Goal: Task Accomplishment & Management: Manage account settings

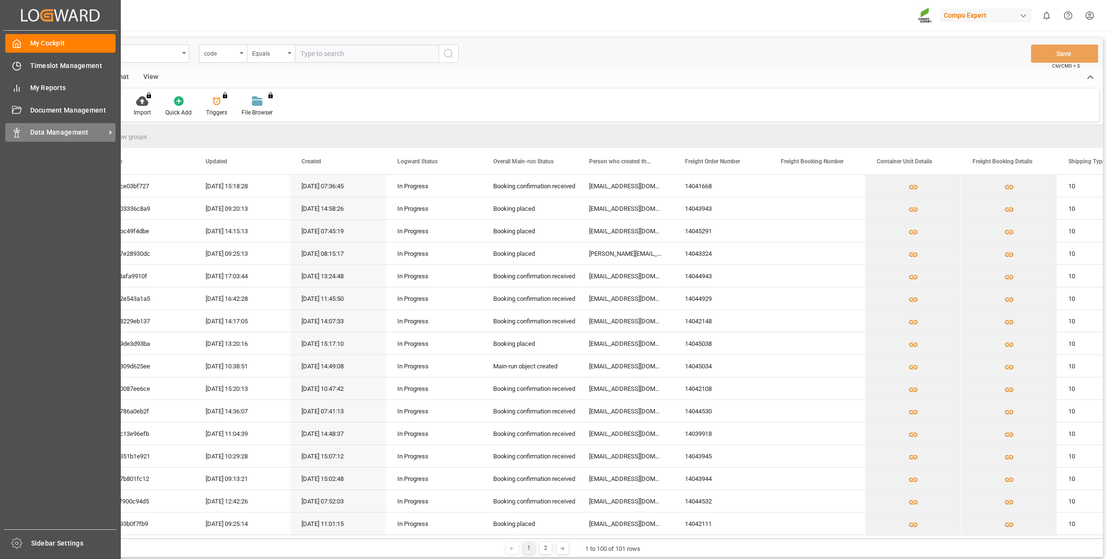
click at [43, 131] on span "Data Management" at bounding box center [68, 132] width 76 height 10
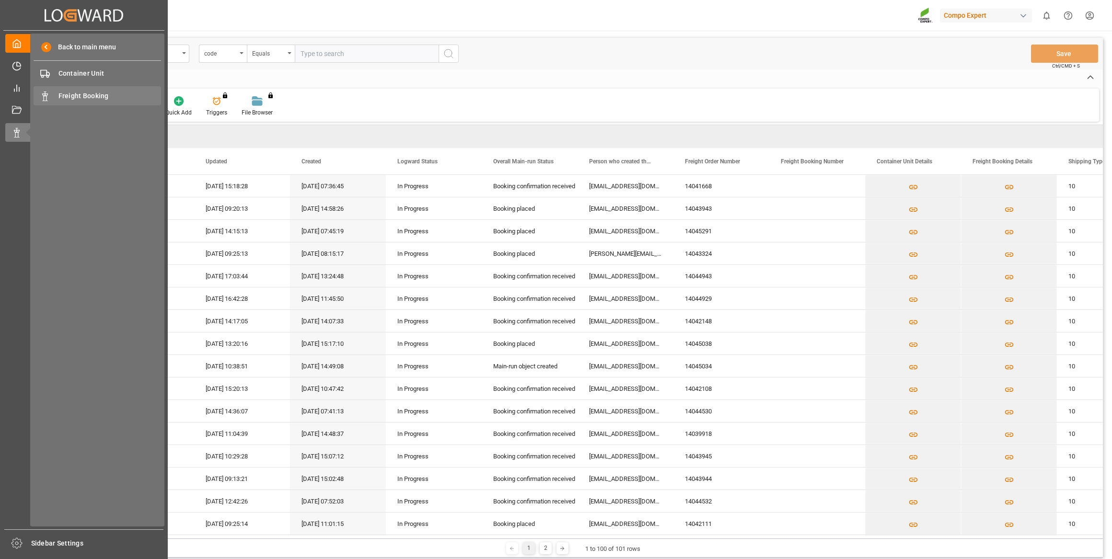
click at [66, 92] on span "Freight Booking" at bounding box center [109, 96] width 103 height 10
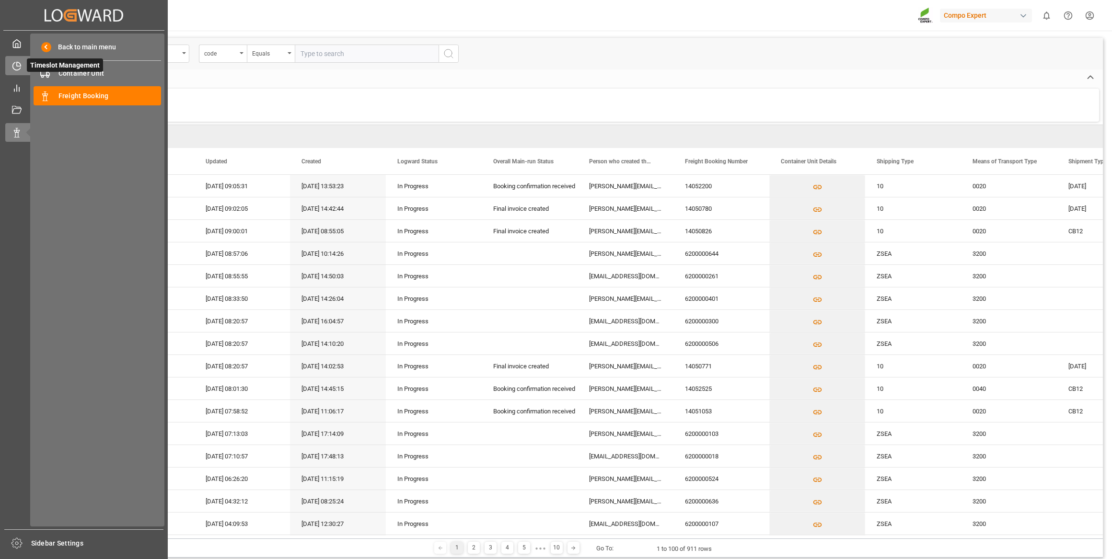
click at [18, 68] on icon at bounding box center [17, 66] width 10 height 10
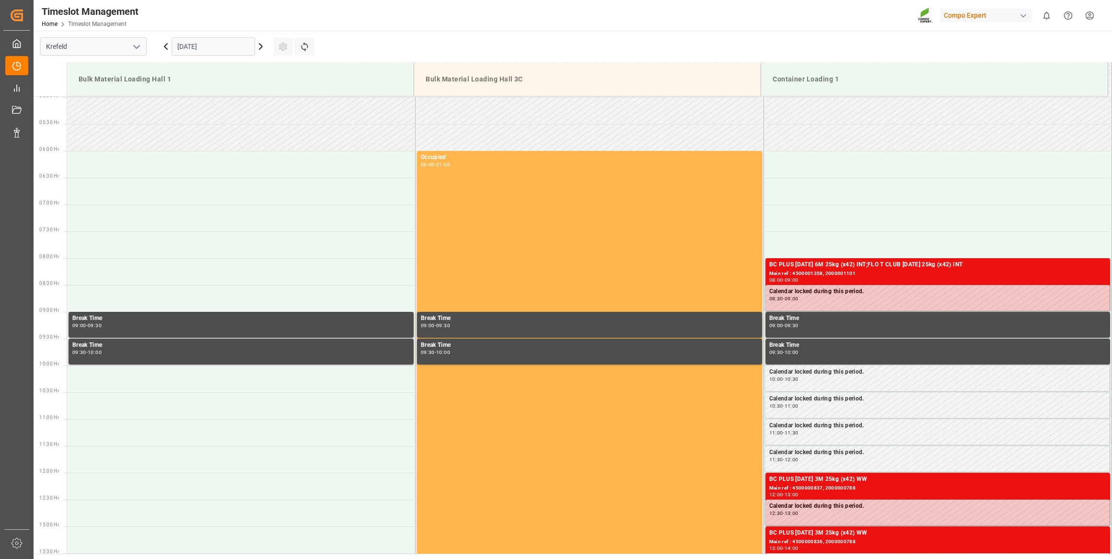
scroll to position [423, 0]
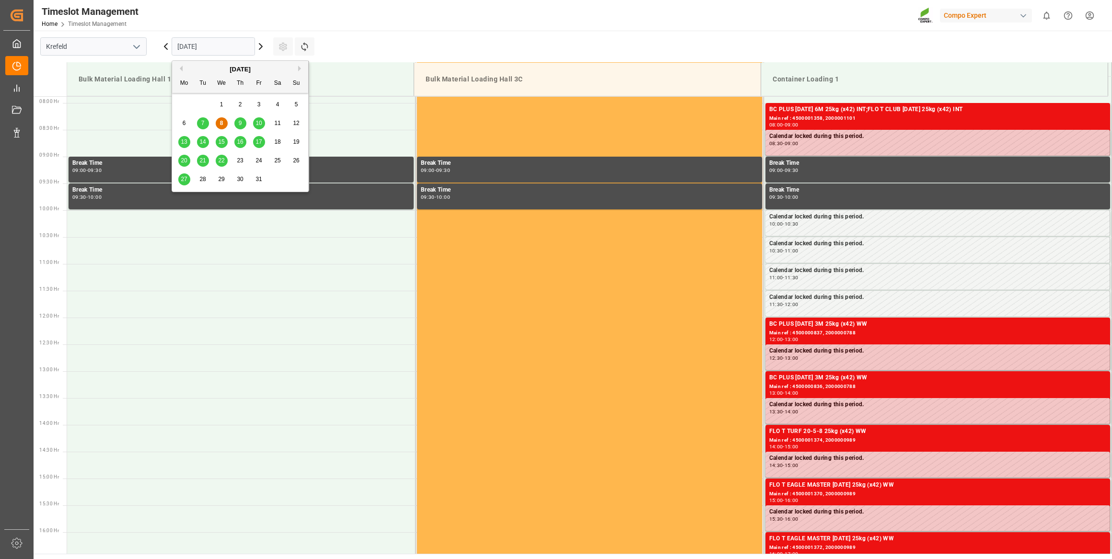
click at [188, 41] on input "[DATE]" at bounding box center [213, 46] width 83 height 18
click at [206, 173] on div "27 28 29 30 31 1 2" at bounding box center [240, 179] width 131 height 19
click at [206, 177] on div "28" at bounding box center [203, 180] width 12 height 12
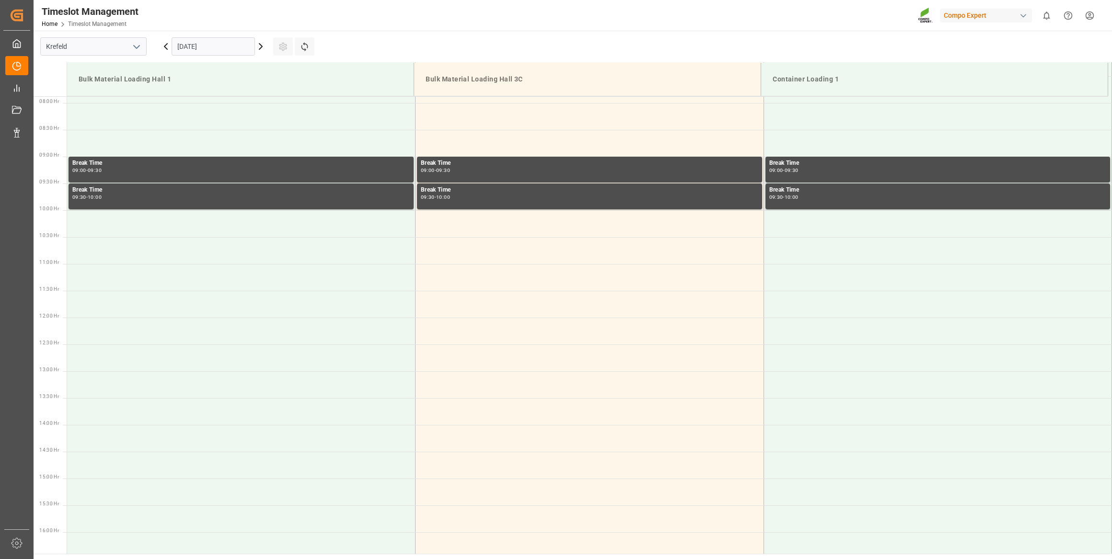
click at [207, 45] on input "[DATE]" at bounding box center [213, 46] width 83 height 18
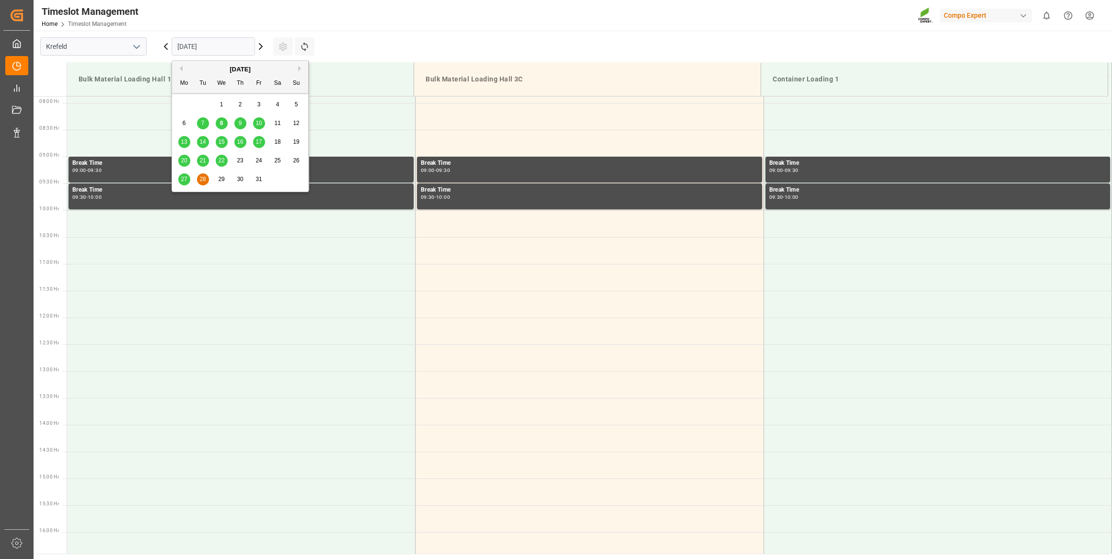
click at [208, 159] on div "21" at bounding box center [203, 161] width 12 height 12
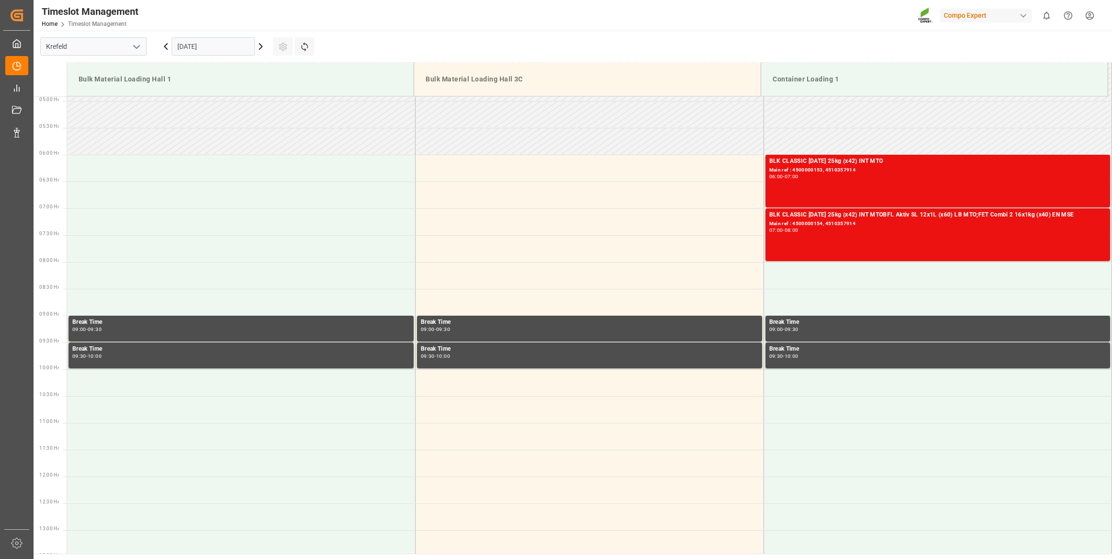
scroll to position [162, 0]
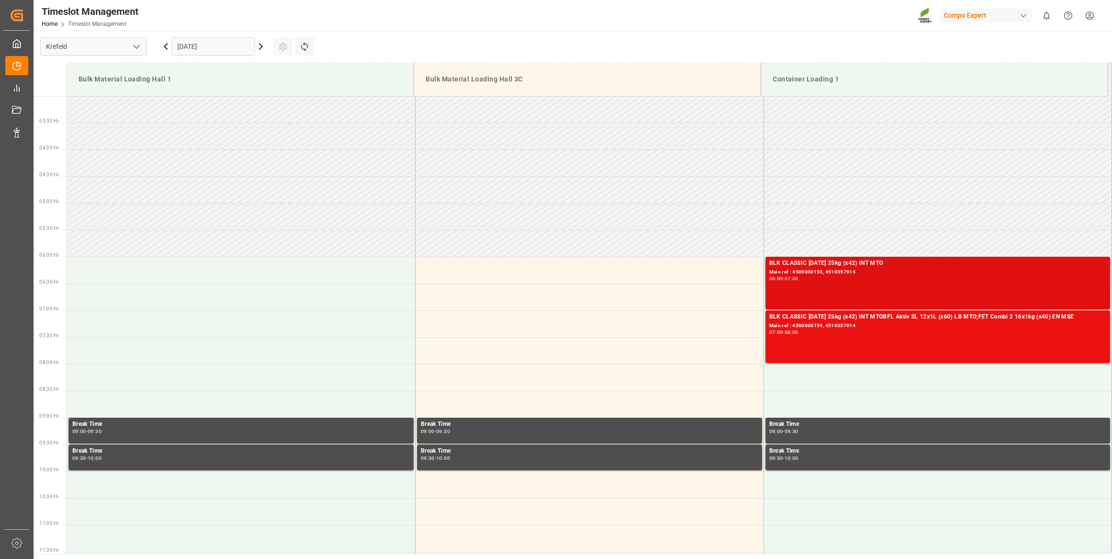
click at [824, 274] on div "Main ref : 4500000153, 4510357914" at bounding box center [937, 272] width 337 height 8
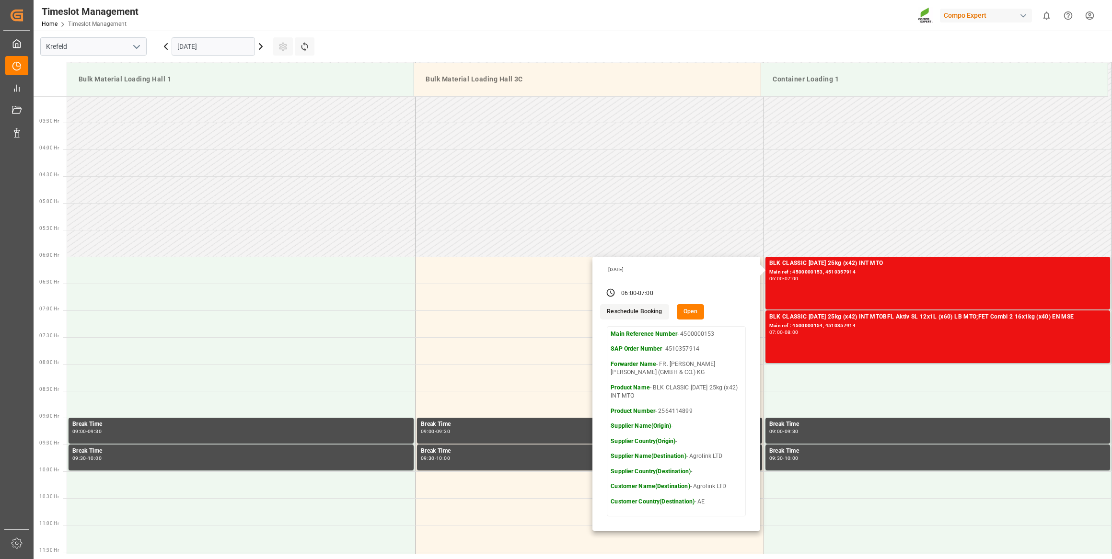
click at [681, 311] on button "Open" at bounding box center [691, 311] width 28 height 15
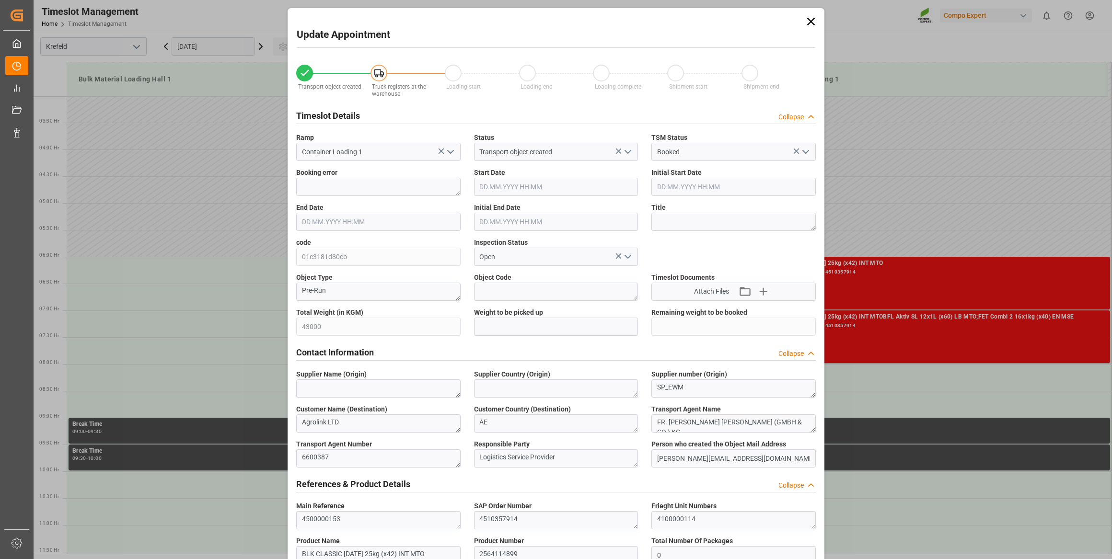
type input "21.10.2025 06:00"
type input "21.10.2025 07:00"
type input "21.10.2025 06:30"
type input "[DATE] 11:49"
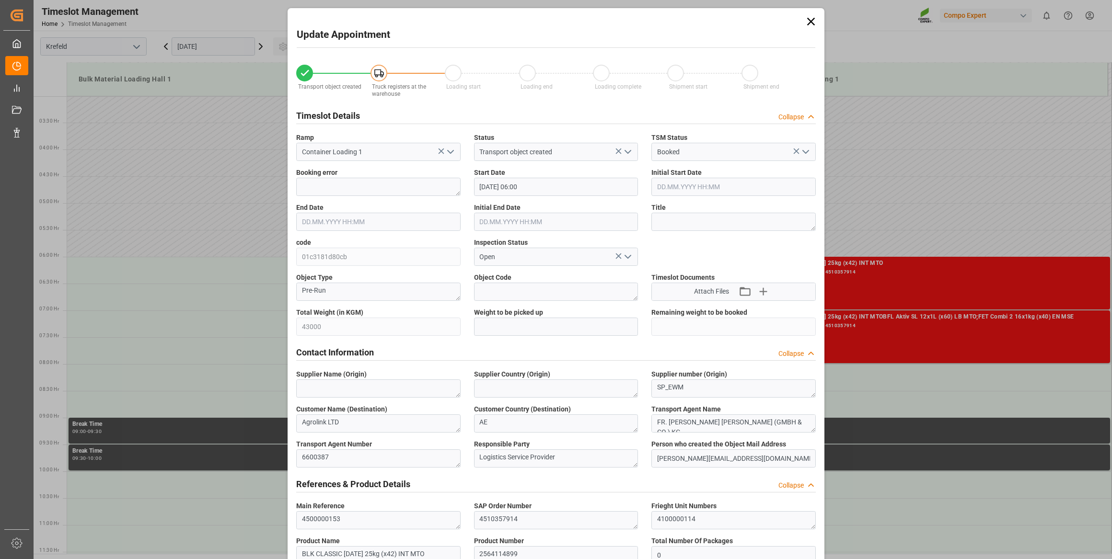
type input "24.09.2025 06:55"
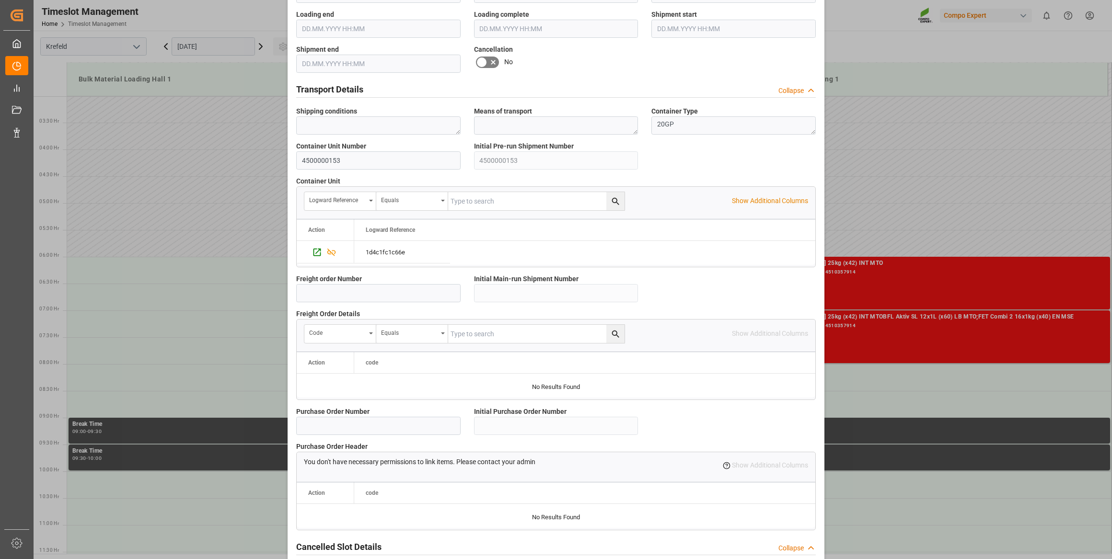
scroll to position [617, 0]
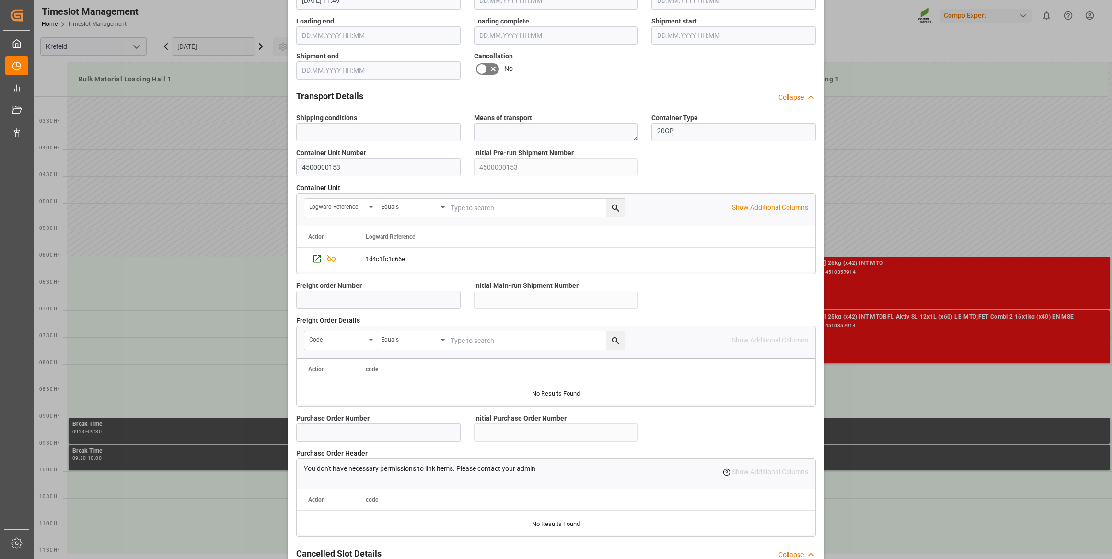
click at [491, 70] on icon at bounding box center [493, 69] width 12 height 12
click at [0, 0] on input "checkbox" at bounding box center [0, 0] width 0 height 0
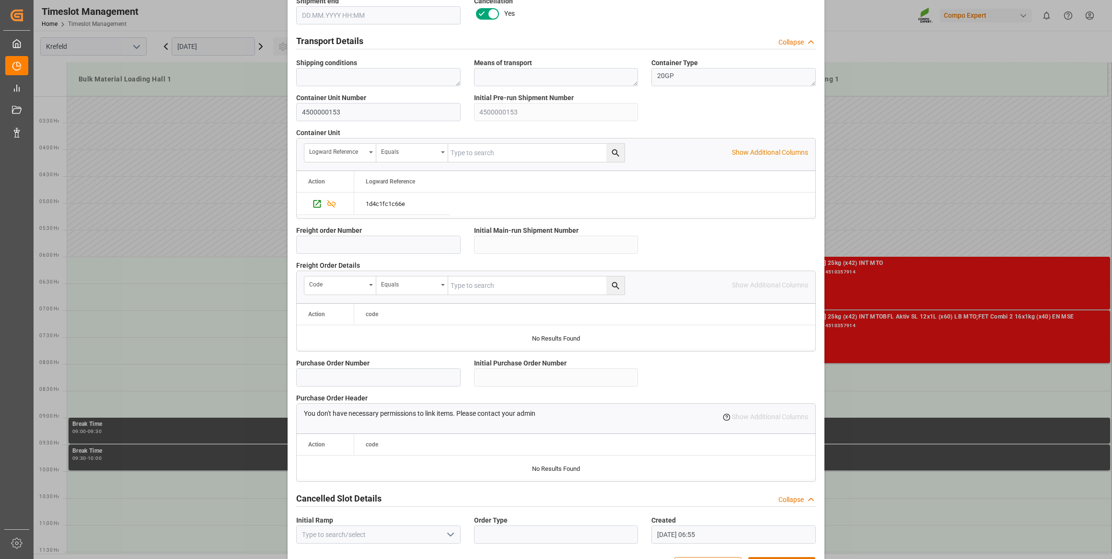
scroll to position [704, 0]
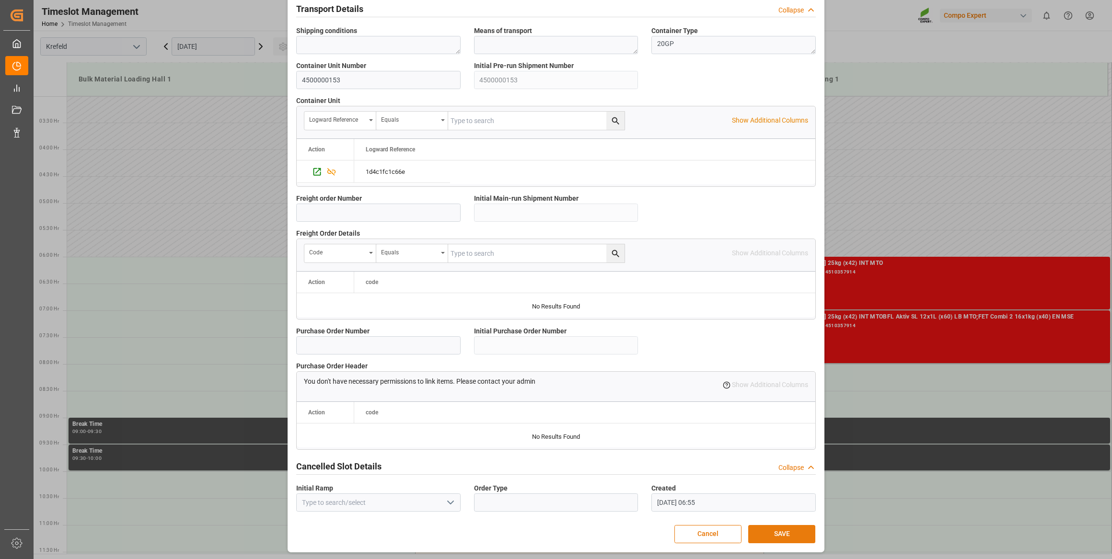
click at [770, 534] on button "SAVE" at bounding box center [781, 534] width 67 height 18
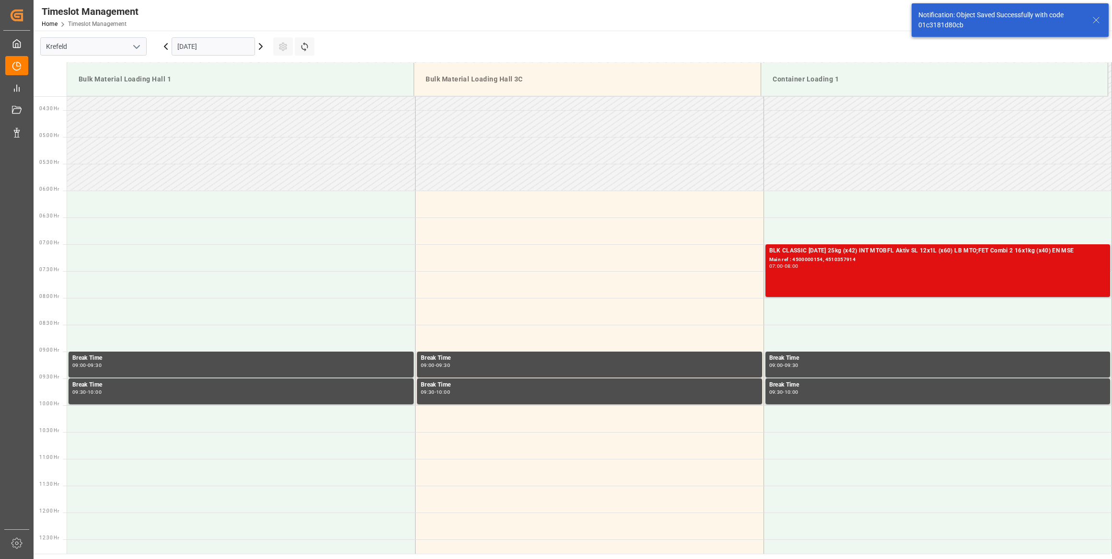
scroll to position [229, 0]
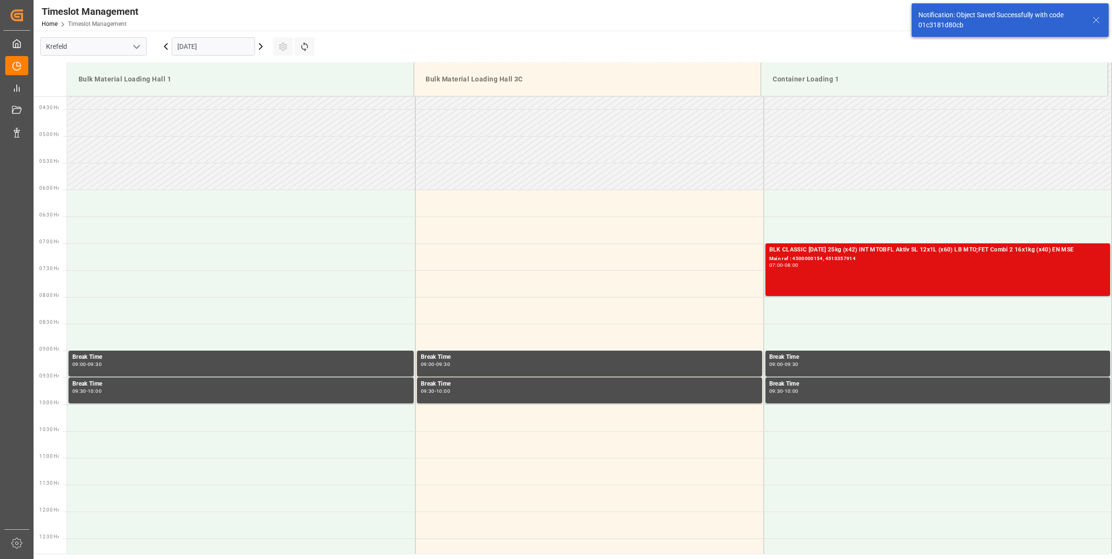
click at [872, 271] on div "BLK CLASSIC 12-8-16 25kg (x42) INT MTOBFL Aktiv SL 12x1L (x60) LB MTO;FET Combi…" at bounding box center [937, 269] width 337 height 49
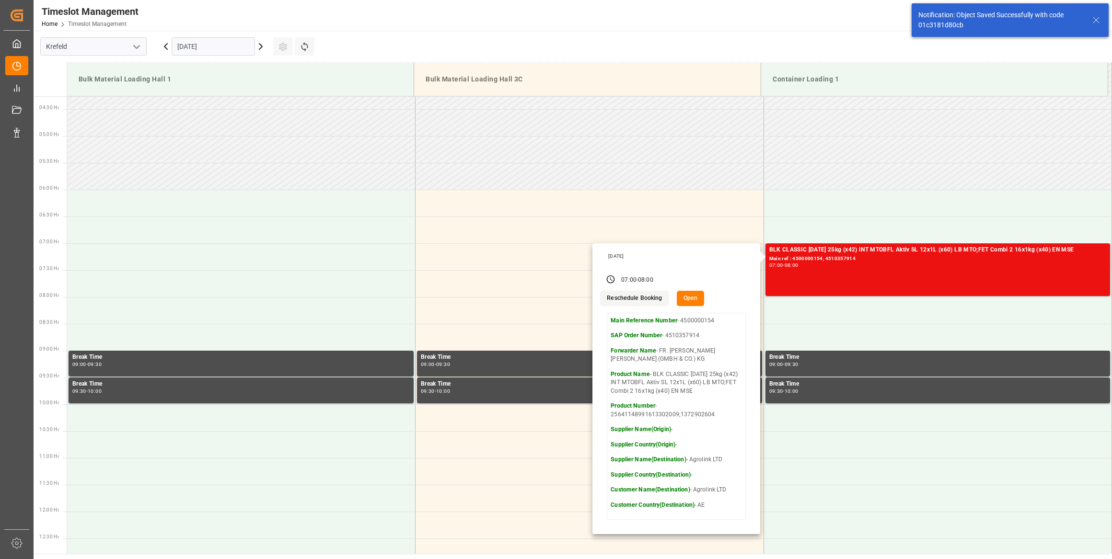
click at [696, 301] on button "Open" at bounding box center [691, 298] width 28 height 15
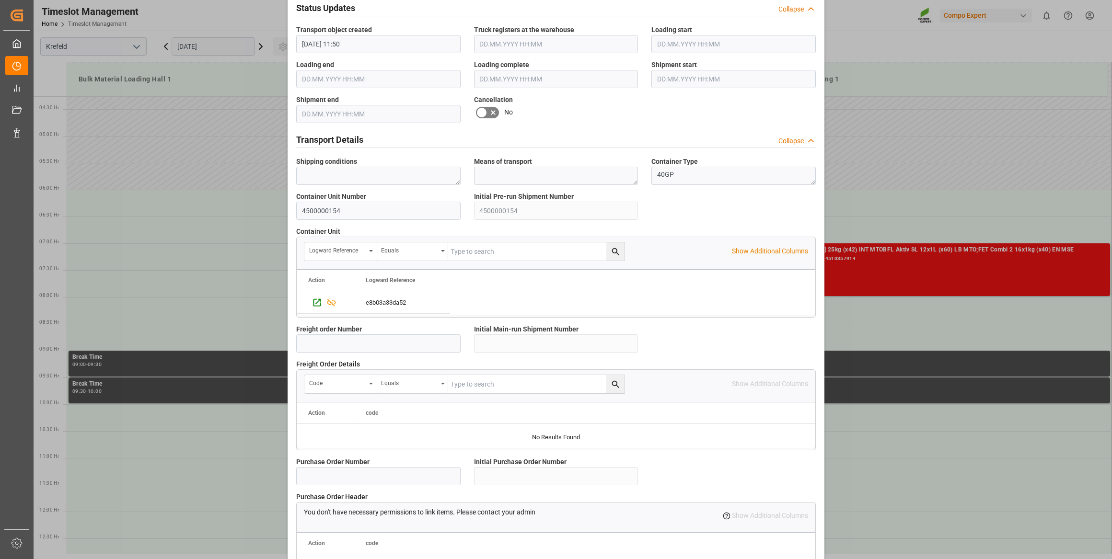
click at [484, 113] on icon at bounding box center [482, 113] width 12 height 12
click at [0, 0] on input "checkbox" at bounding box center [0, 0] width 0 height 0
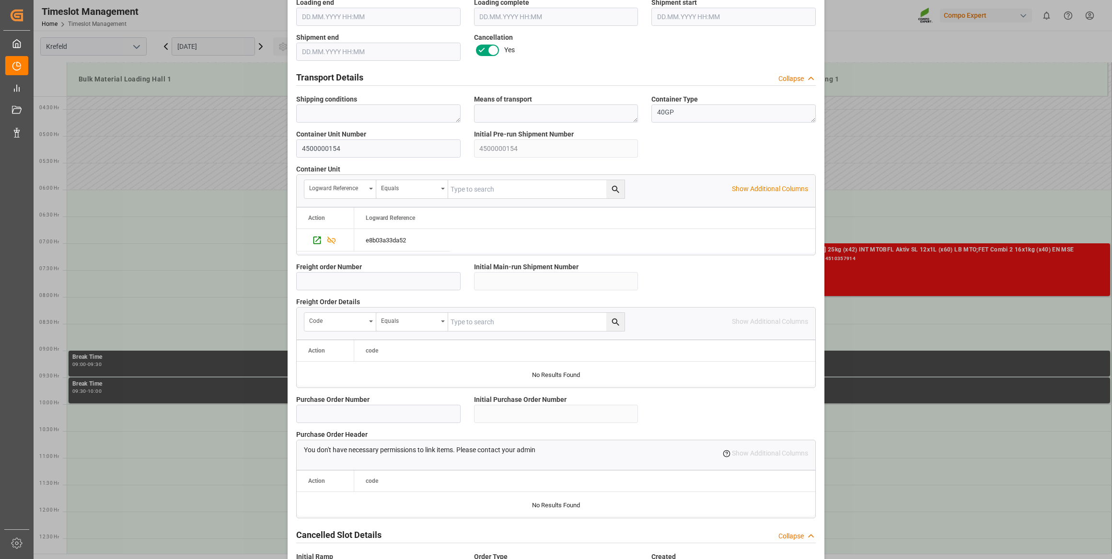
scroll to position [704, 0]
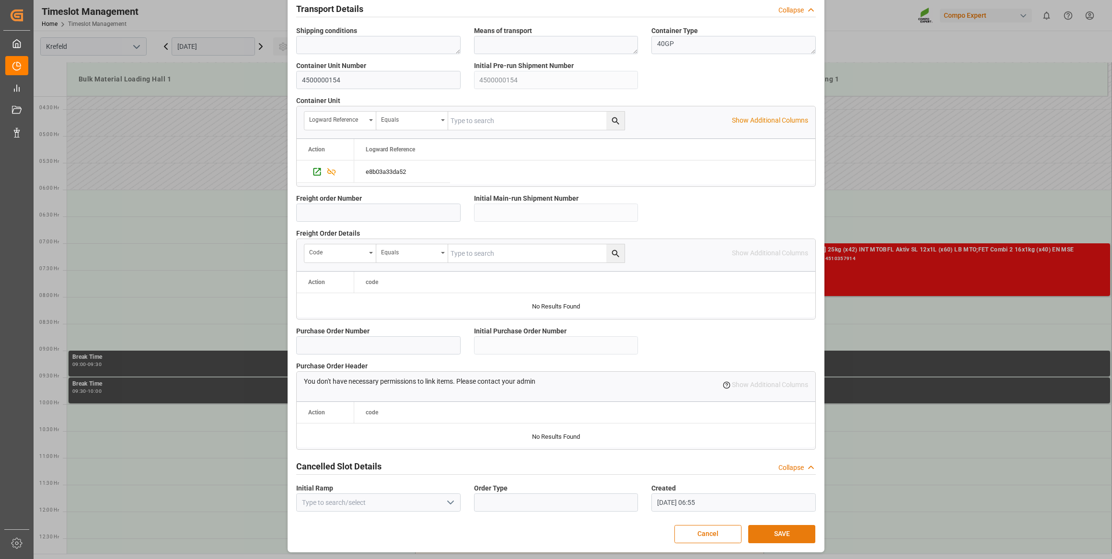
click at [781, 525] on button "SAVE" at bounding box center [781, 534] width 67 height 18
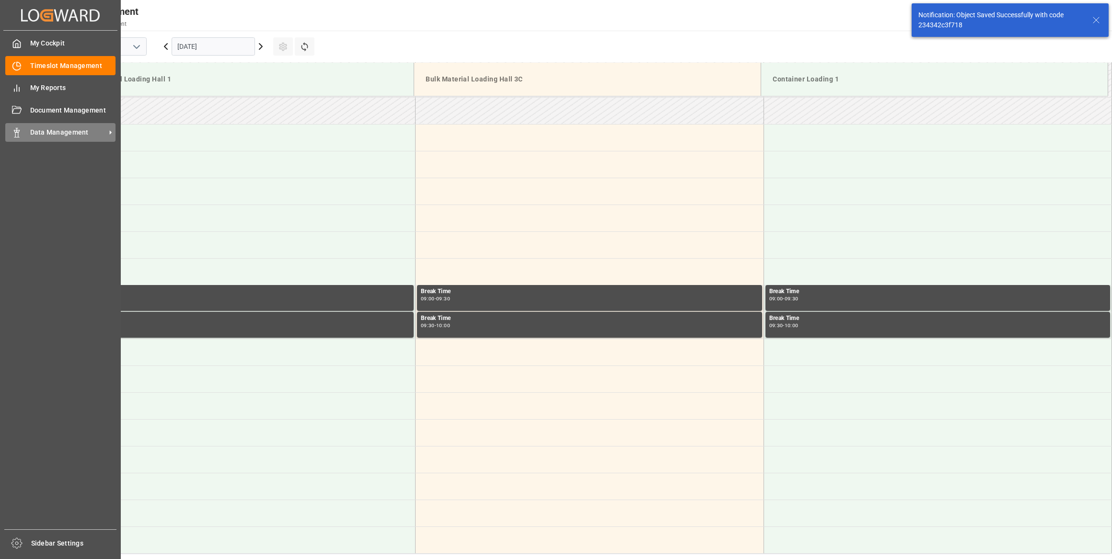
scroll to position [316, 0]
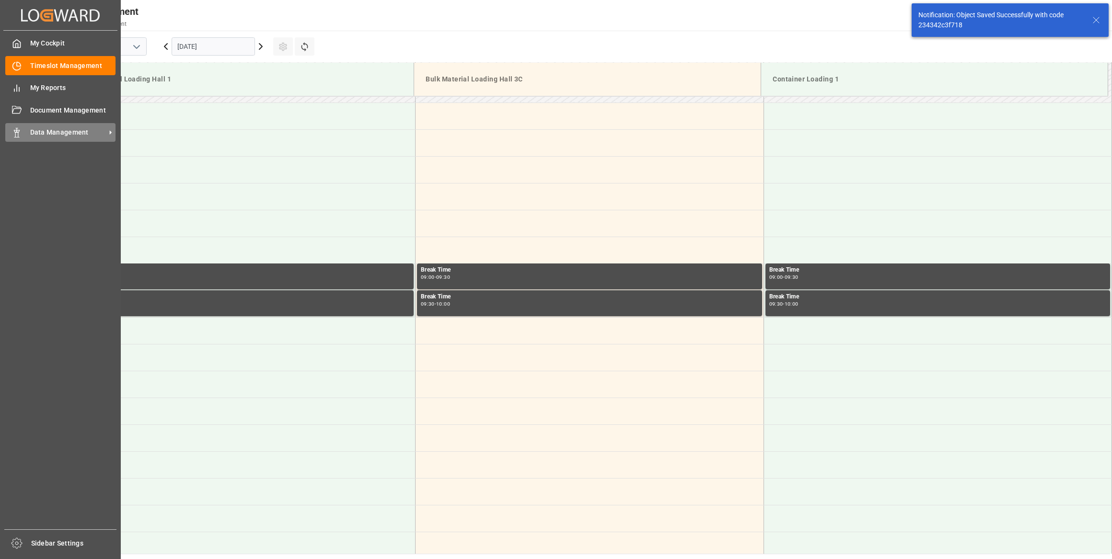
click at [20, 137] on icon at bounding box center [17, 133] width 10 height 10
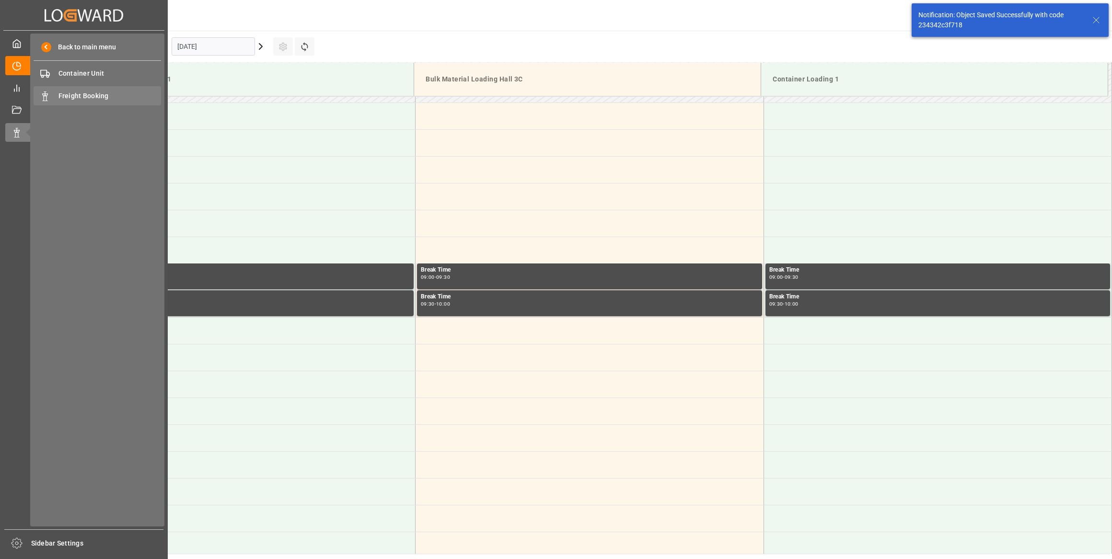
click at [67, 103] on div "Freight Booking Freight Booking" at bounding box center [97, 95] width 127 height 19
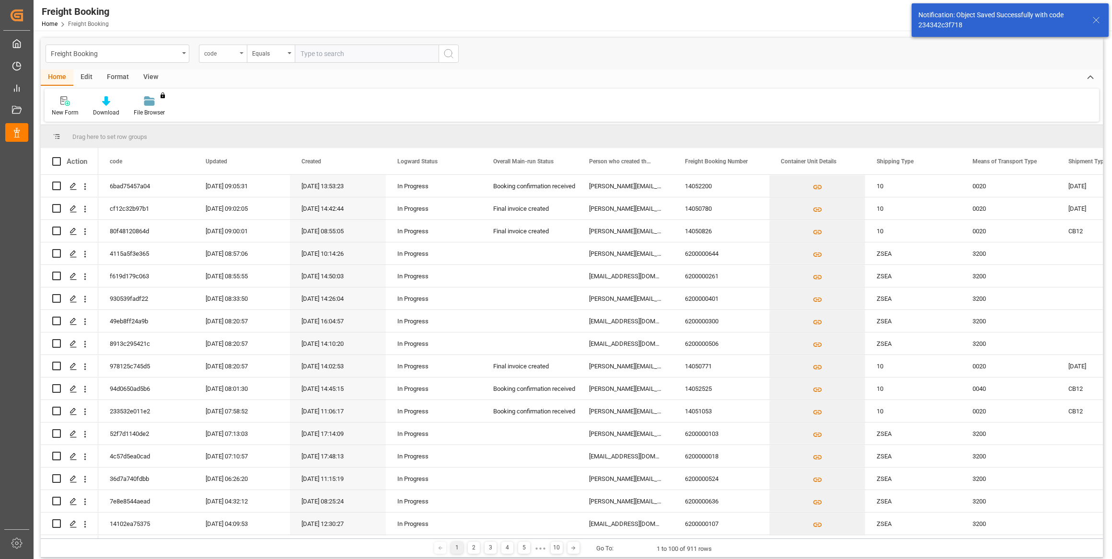
click at [212, 52] on div "code" at bounding box center [220, 52] width 33 height 11
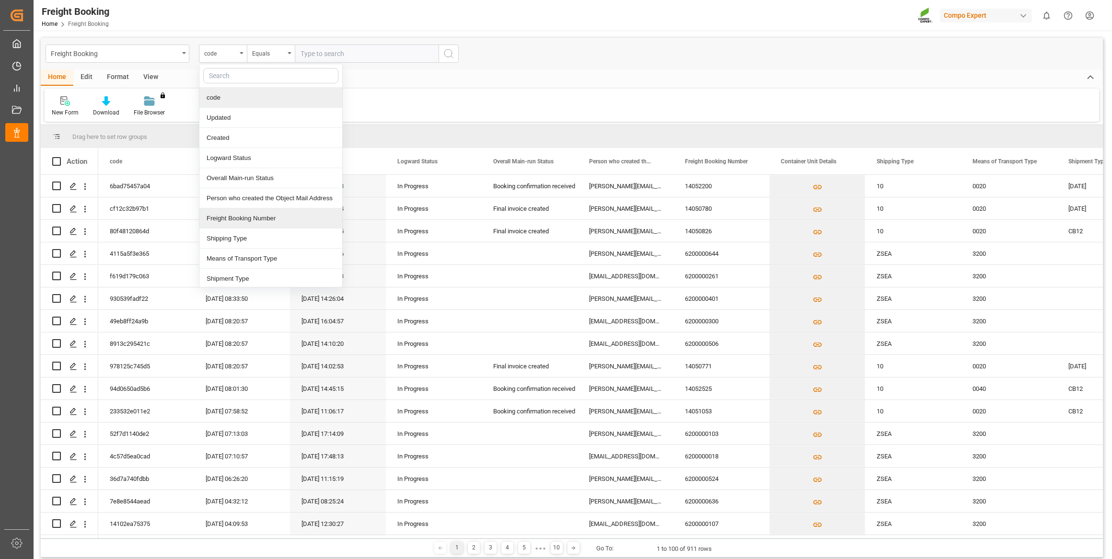
click at [245, 219] on div "Freight Booking Number" at bounding box center [270, 218] width 143 height 20
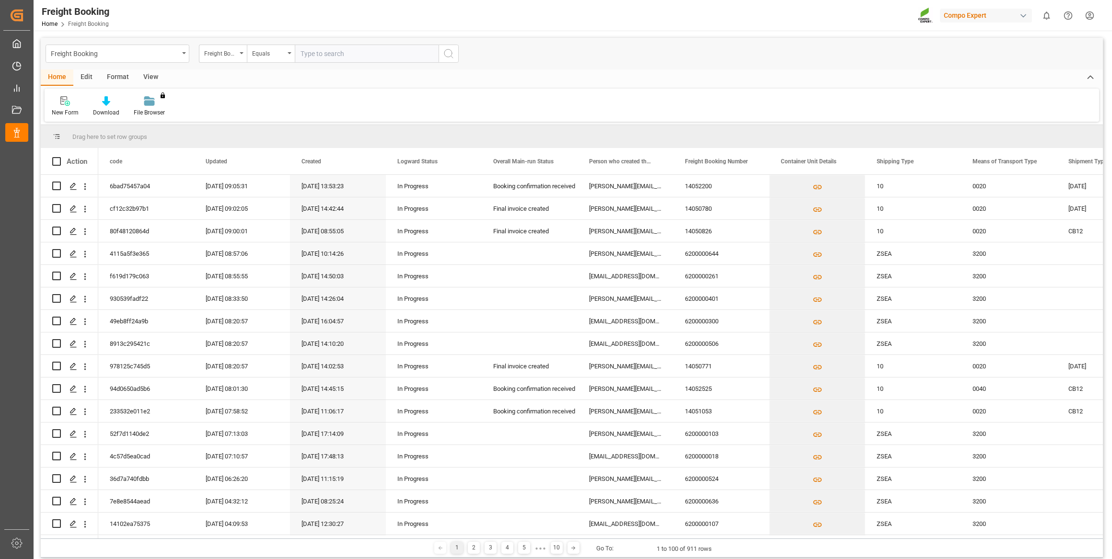
click at [311, 54] on input "text" at bounding box center [367, 54] width 144 height 18
paste input "6200000023"
type input "6200000023"
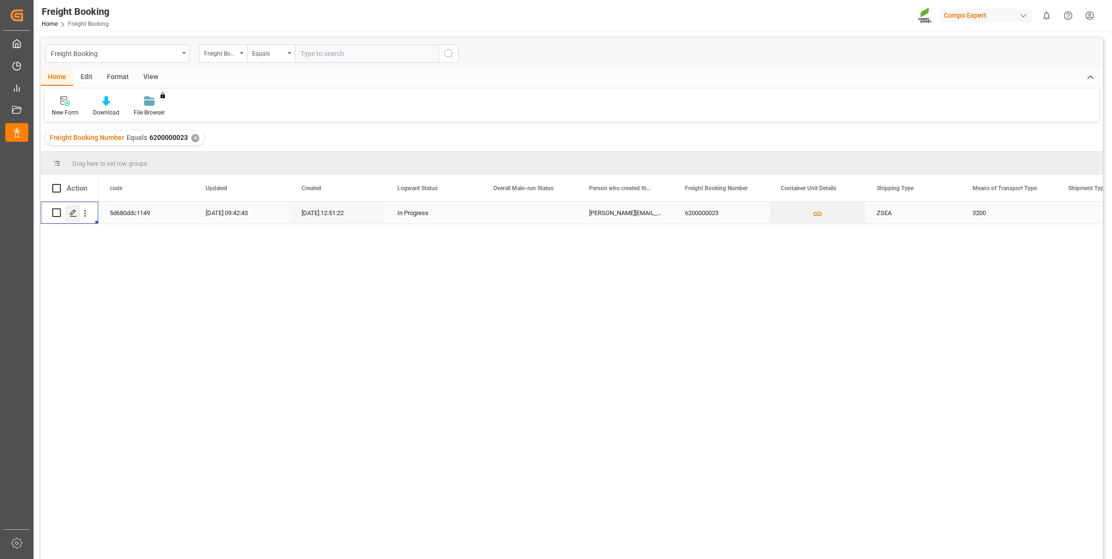
click at [74, 215] on icon "Press SPACE to select this row." at bounding box center [73, 213] width 8 height 8
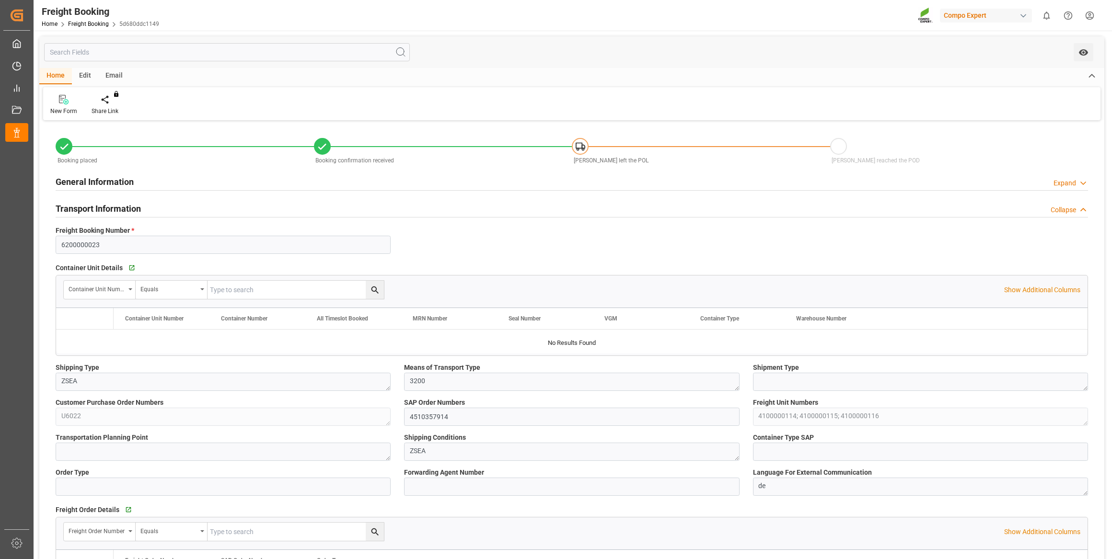
type input "Maersk"
type input "Maersk Line AS"
type input "9215189"
type input "BEANR"
type input "LBBEY"
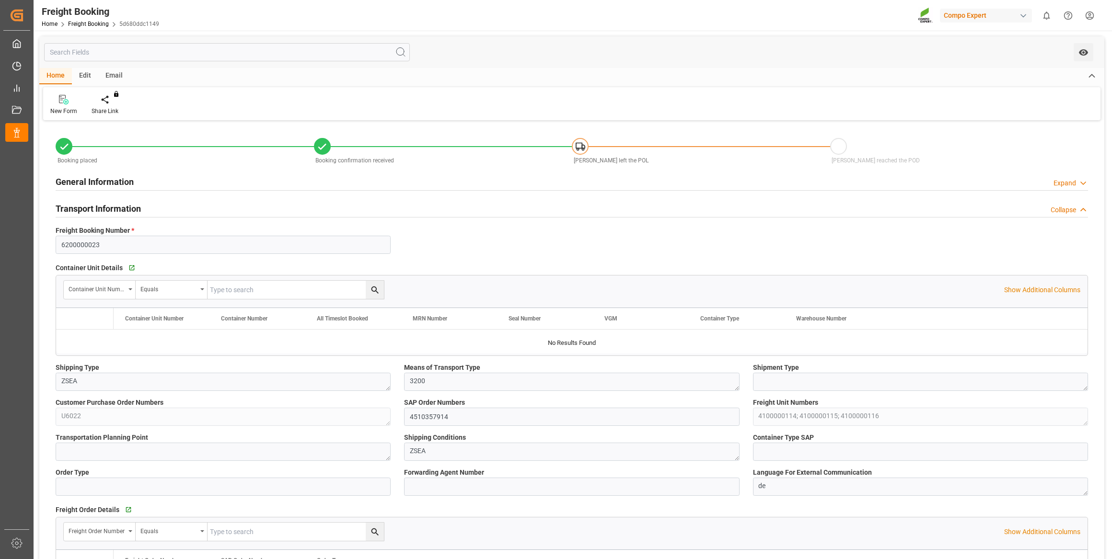
type input "0"
type input "66027.2"
type input "21.10.2025 01:00"
type input "27.10.2025 02:00"
type input "18.11.2025 02:00"
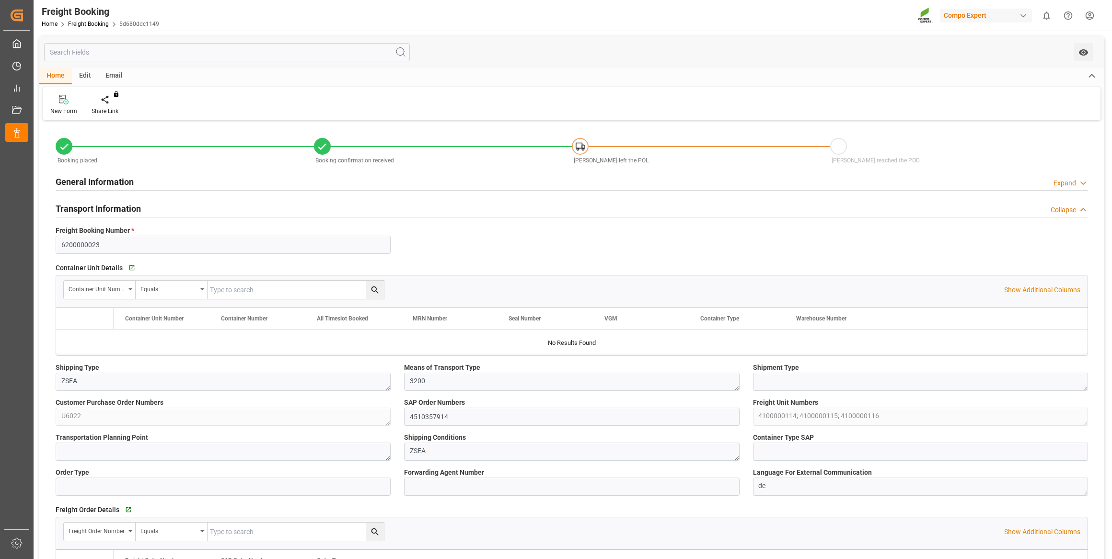
type input "05.08.2025 12:51"
type input "12.09.2025 11:51"
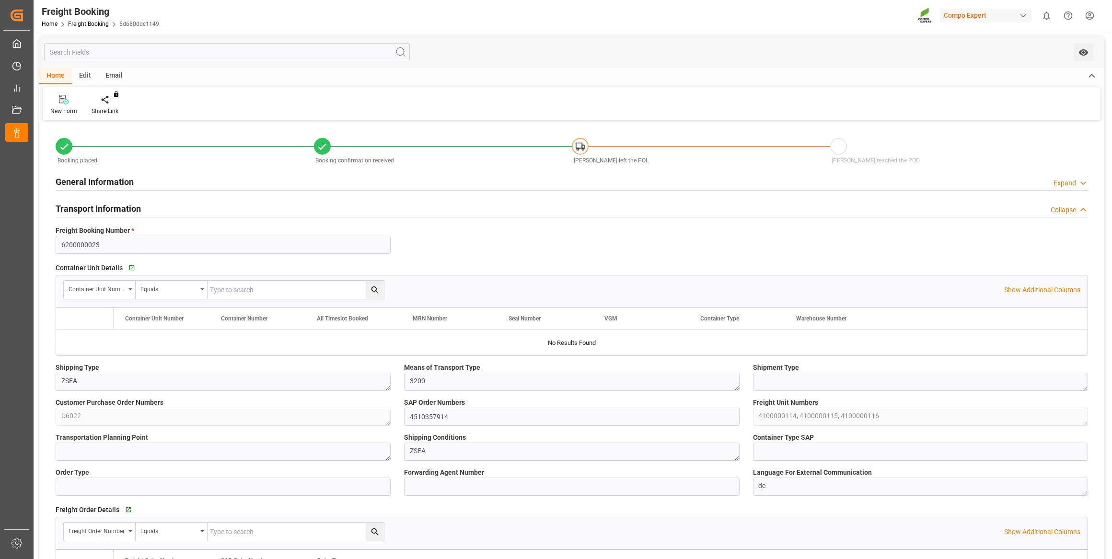
type input "12.09.2025 11:51"
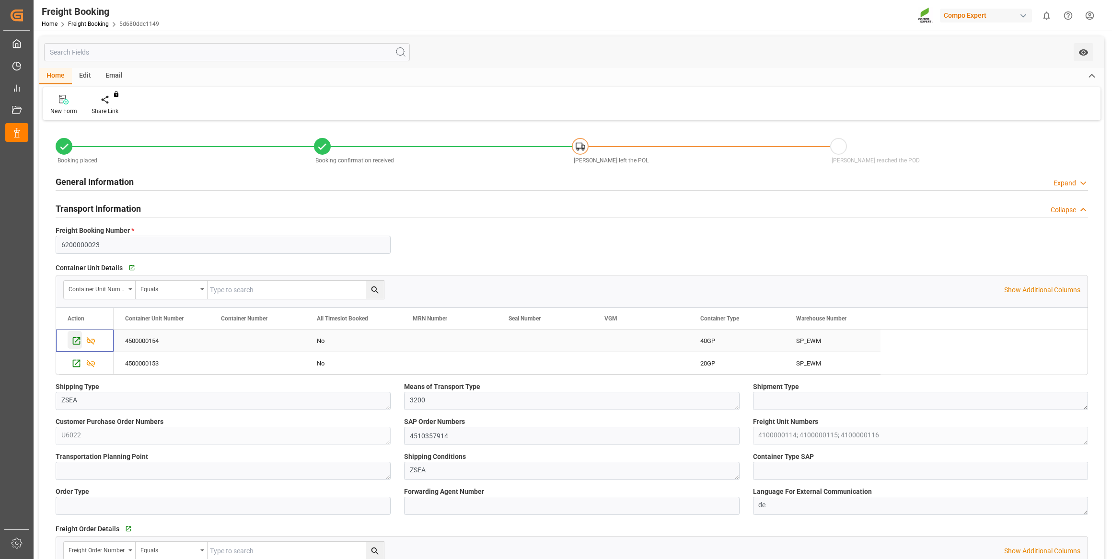
click at [76, 344] on icon "Press SPACE to select this row." at bounding box center [76, 341] width 10 height 10
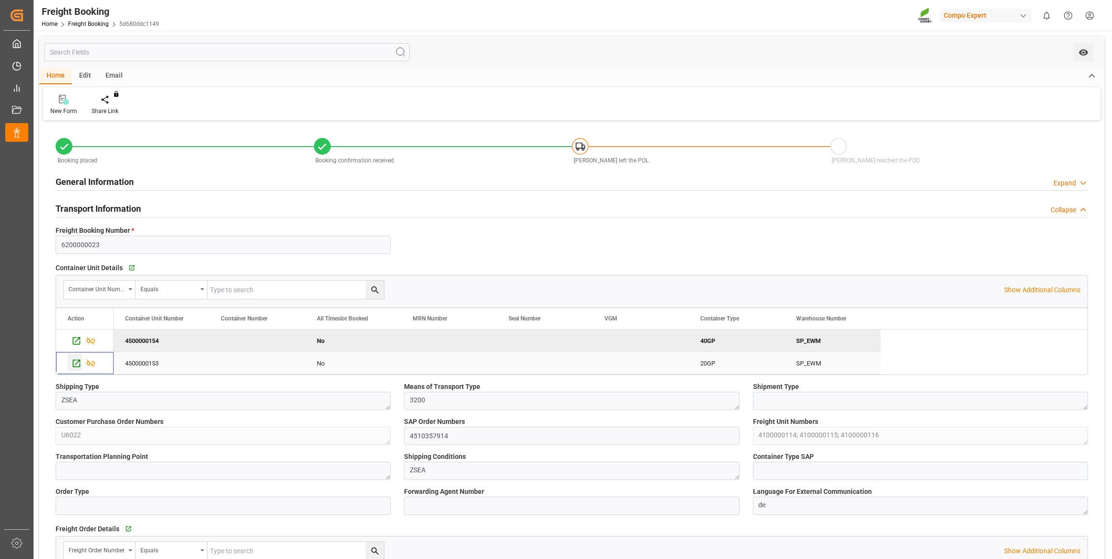
click at [77, 364] on icon "Press SPACE to select this row." at bounding box center [76, 364] width 10 height 10
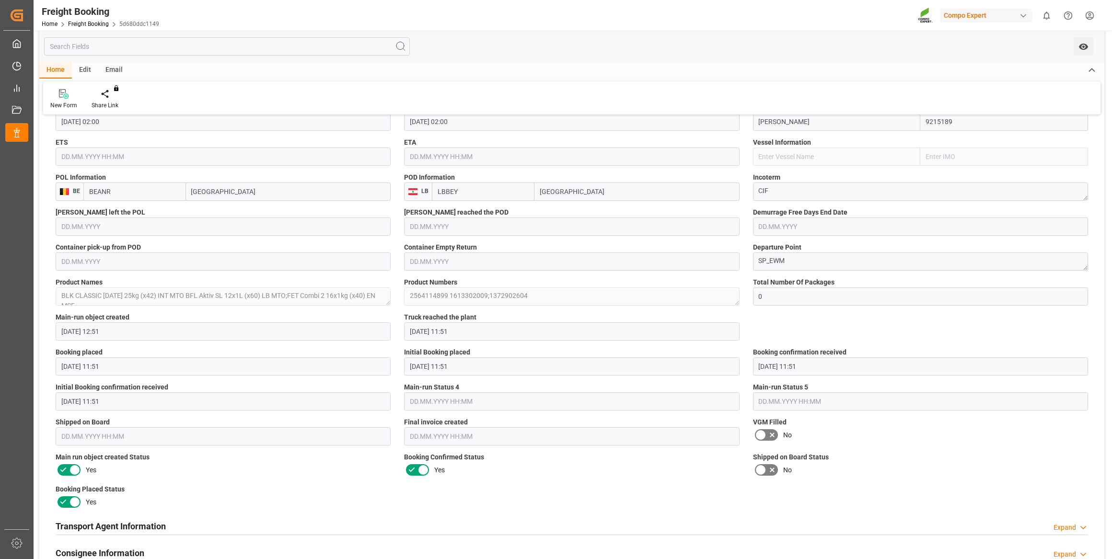
scroll to position [697, 0]
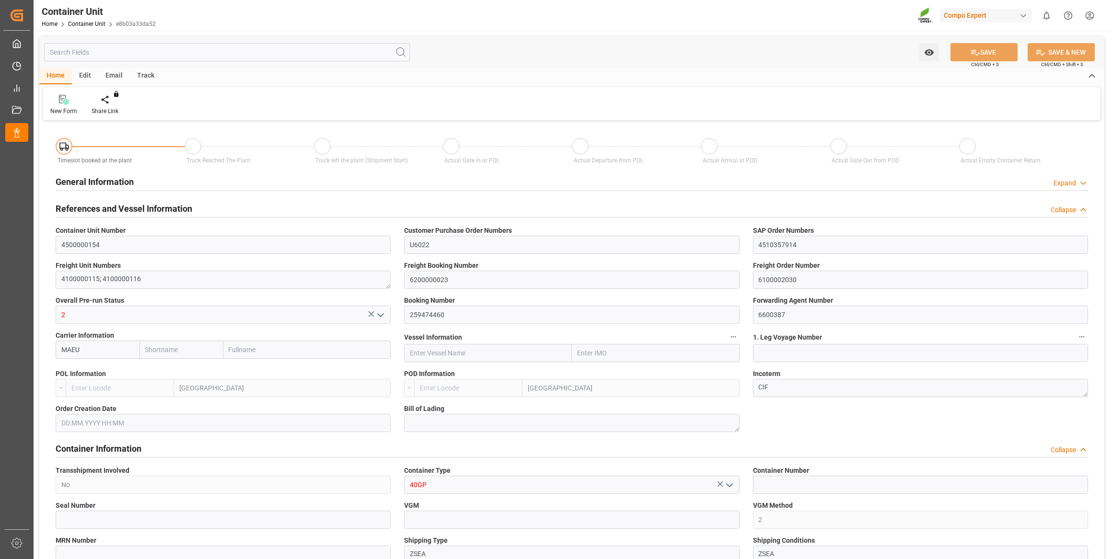
type input "Maersk"
type input "Maersk Line AS"
type input "BEANR"
type input "LBBEY"
type input "7"
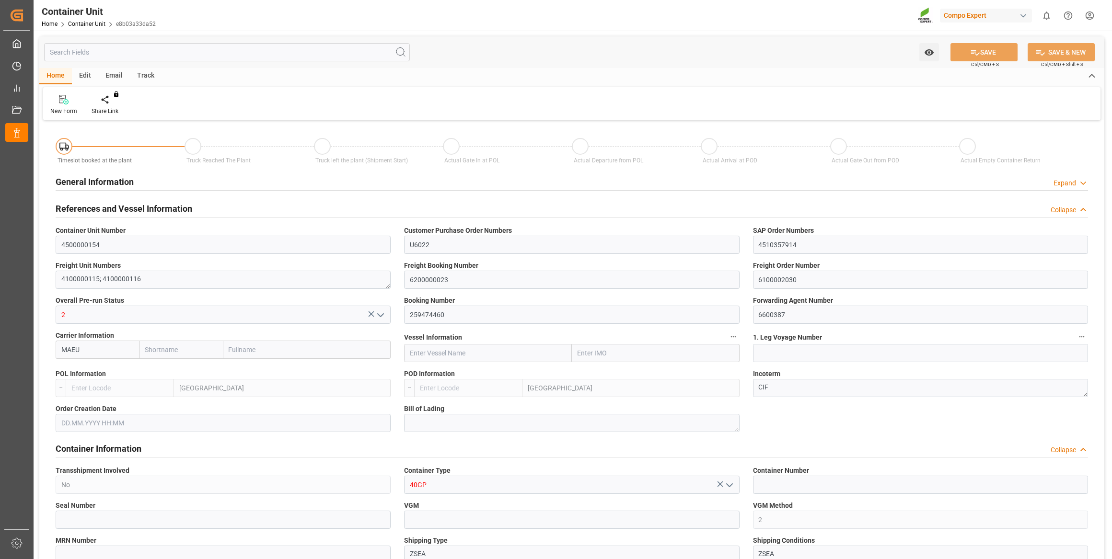
type input "0"
type input "8"
type input "0"
type input "23027.2"
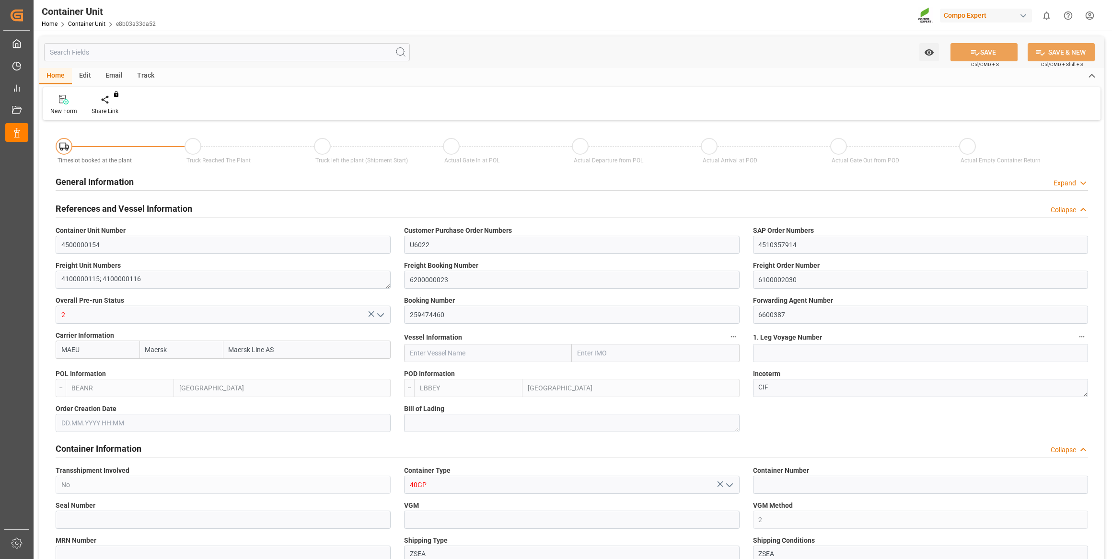
type input "[DATE] 11:50"
type input "21.10.2025"
click at [106, 98] on div at bounding box center [112, 99] width 41 height 10
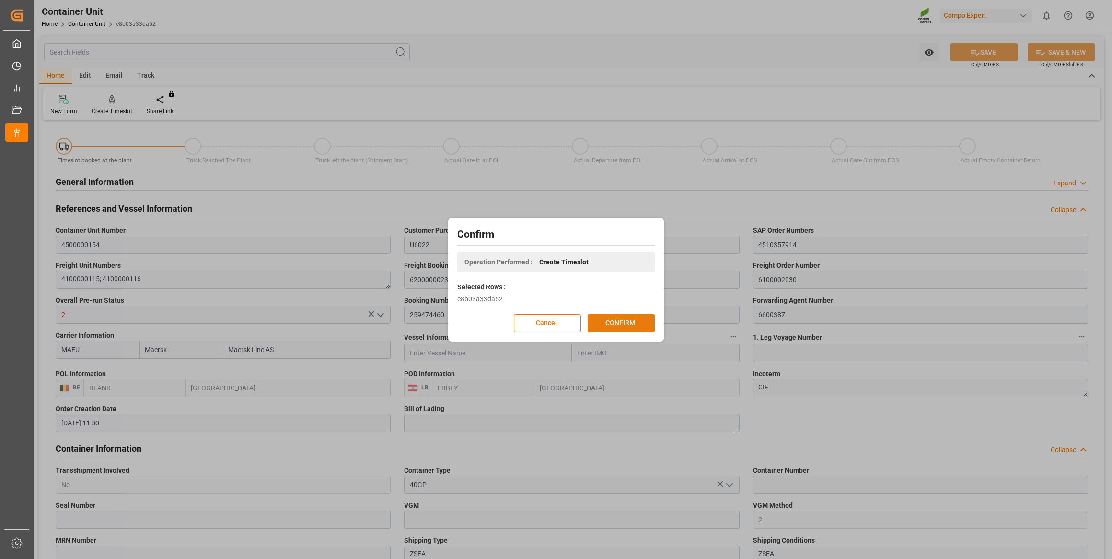
click at [632, 327] on button "CONFIRM" at bounding box center [621, 323] width 67 height 18
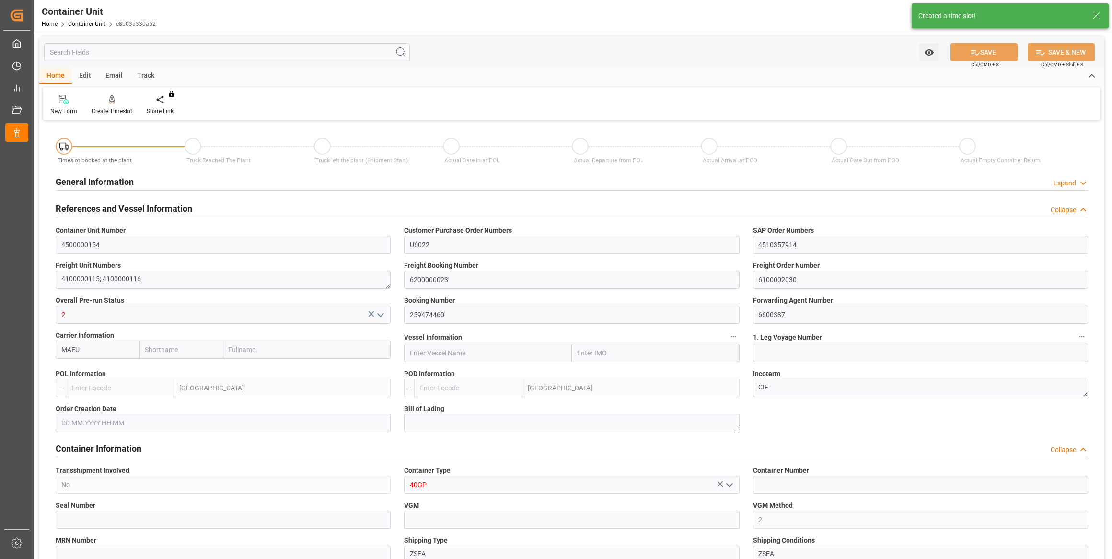
type input "Maersk"
type input "Maersk Line AS"
type input "BEANR"
type input "LBBEY"
type input "7"
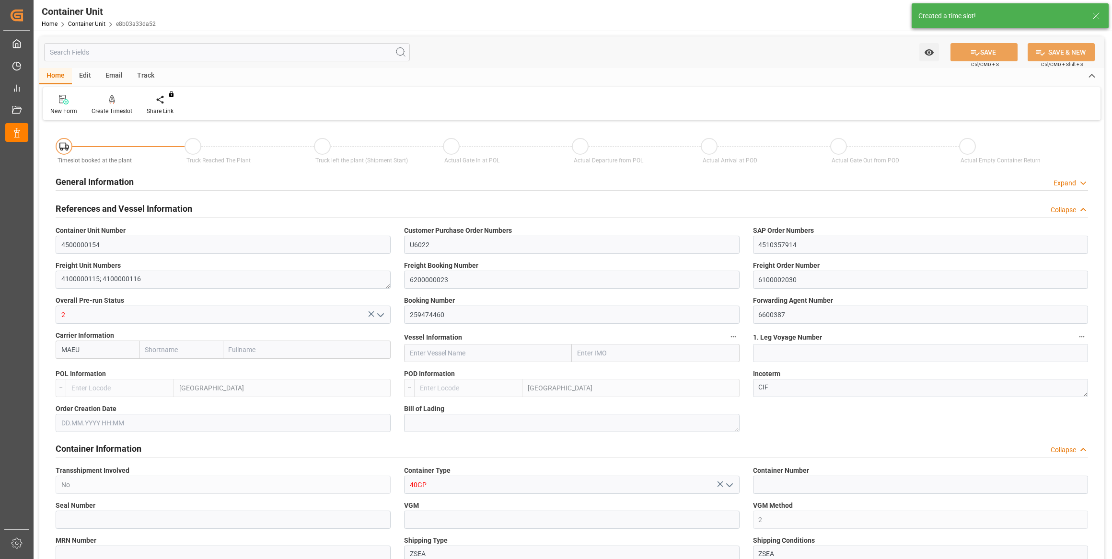
type input "0"
type input "8"
type input "0"
type input "23027.2"
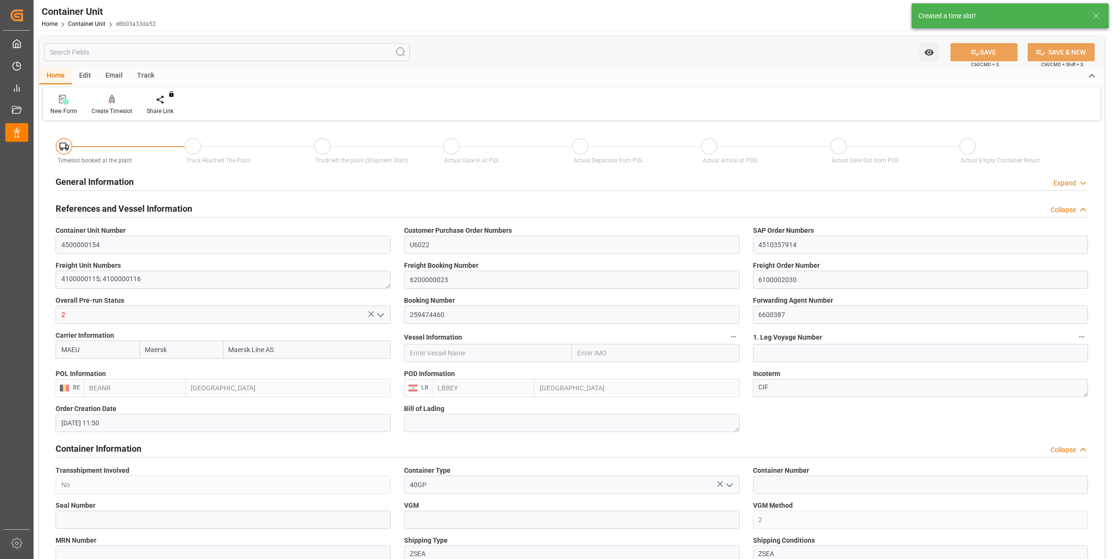
type input "[DATE] 11:50"
type input "21.10.2025"
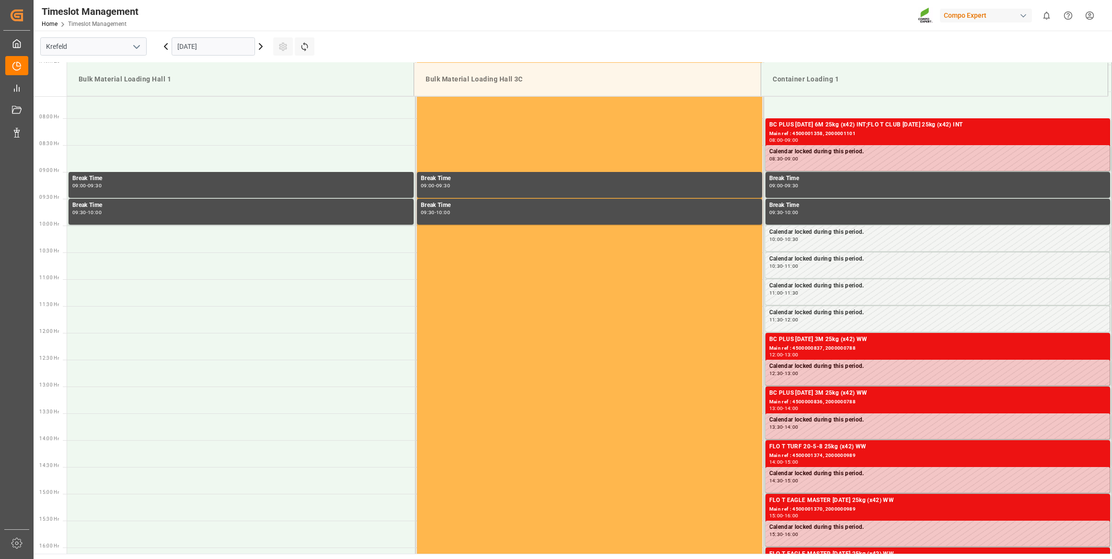
scroll to position [423, 0]
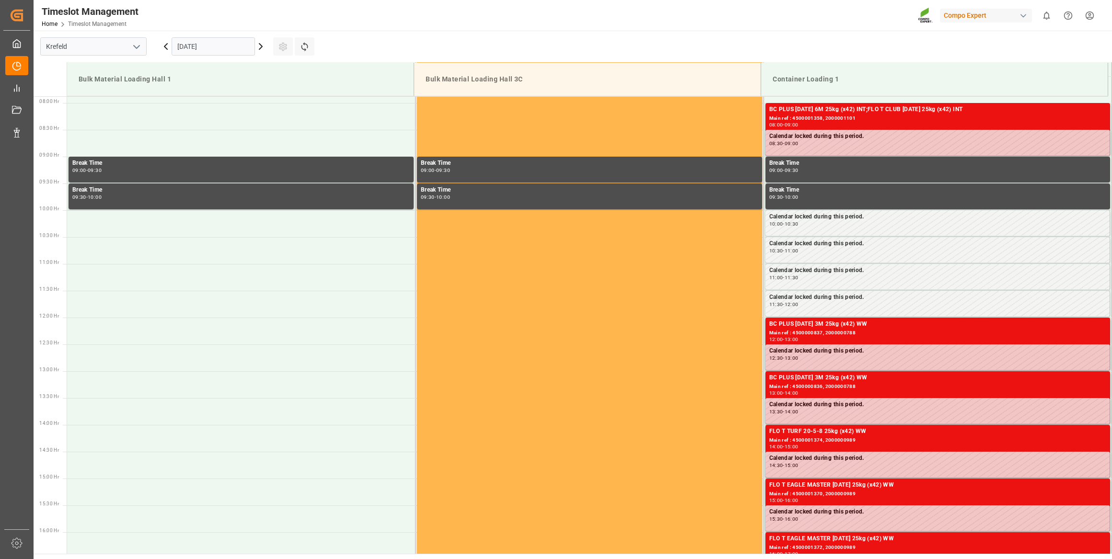
click at [231, 53] on input "[DATE]" at bounding box center [213, 46] width 83 height 18
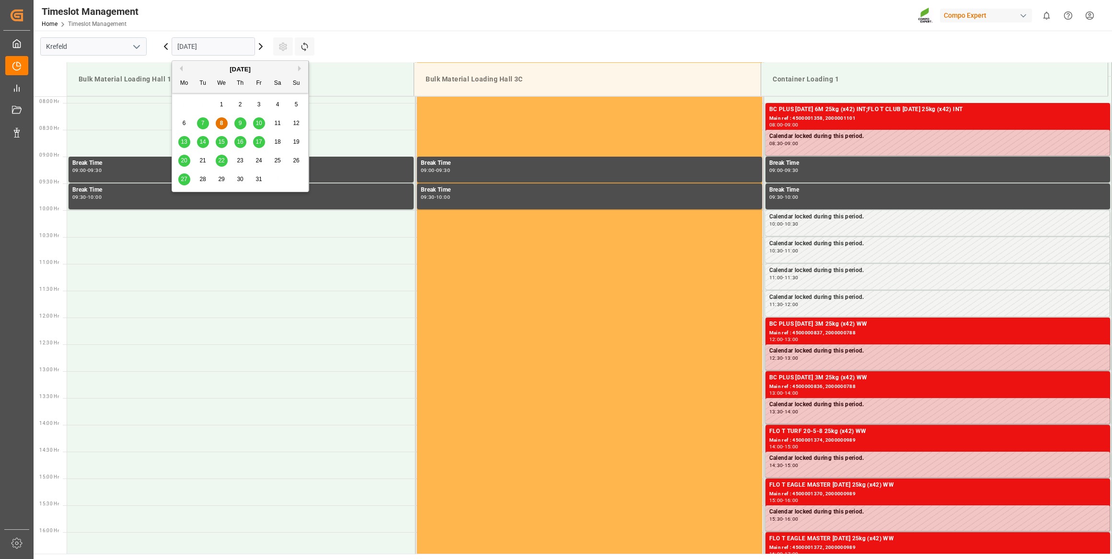
click at [205, 177] on span "28" at bounding box center [202, 179] width 6 height 7
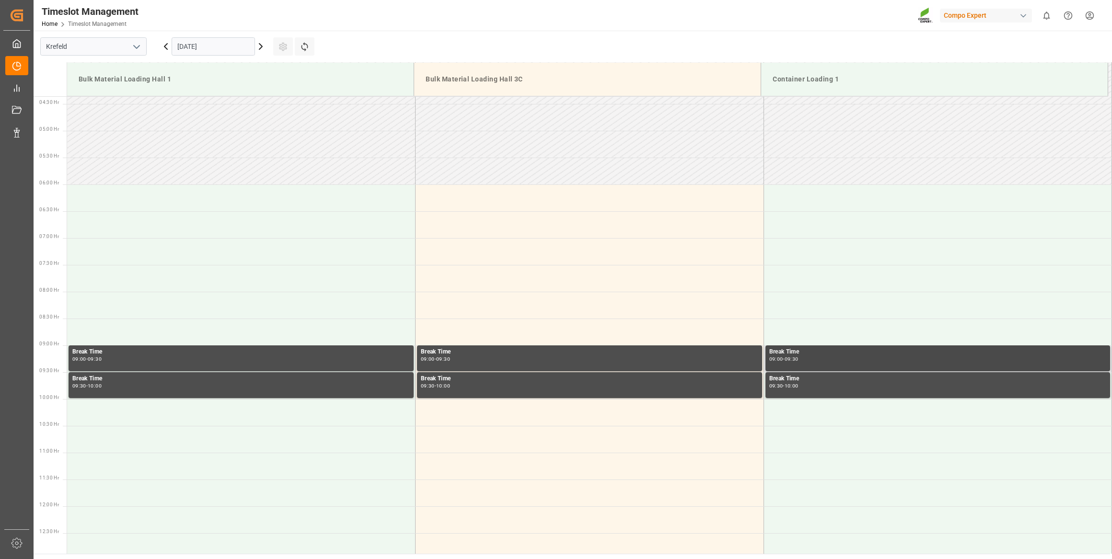
scroll to position [162, 0]
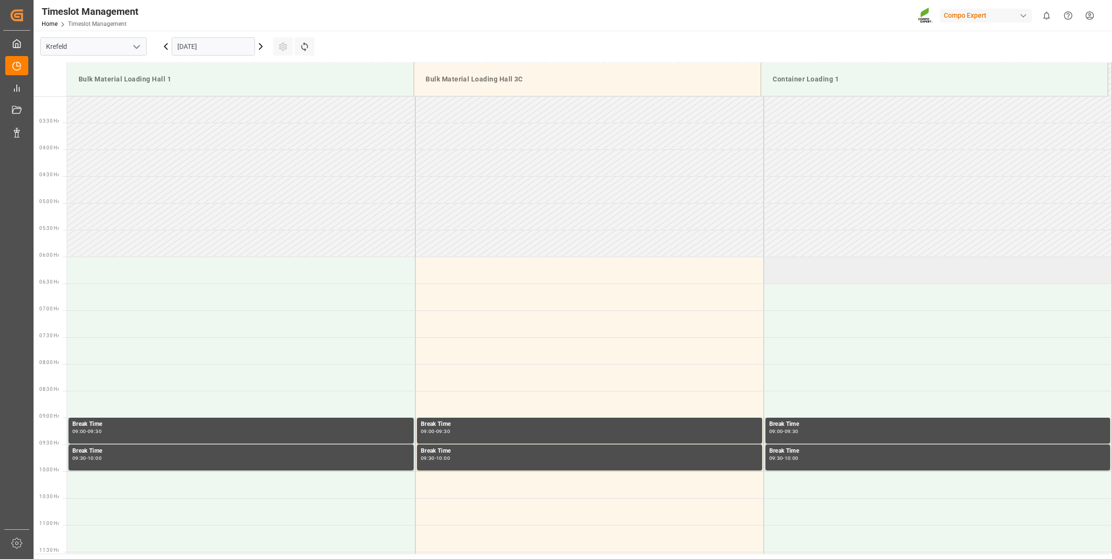
click at [829, 276] on td at bounding box center [937, 270] width 348 height 27
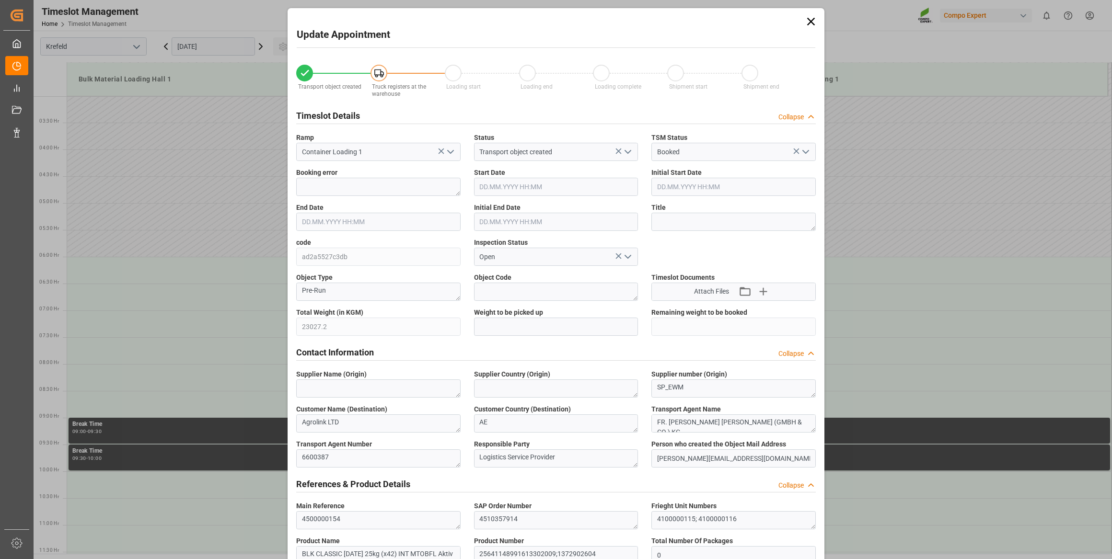
type input "28.10.2025 06:00"
type input "28.10.2025 06:30"
type input "12.09.2025 11:50"
type input "[DATE] 07:09"
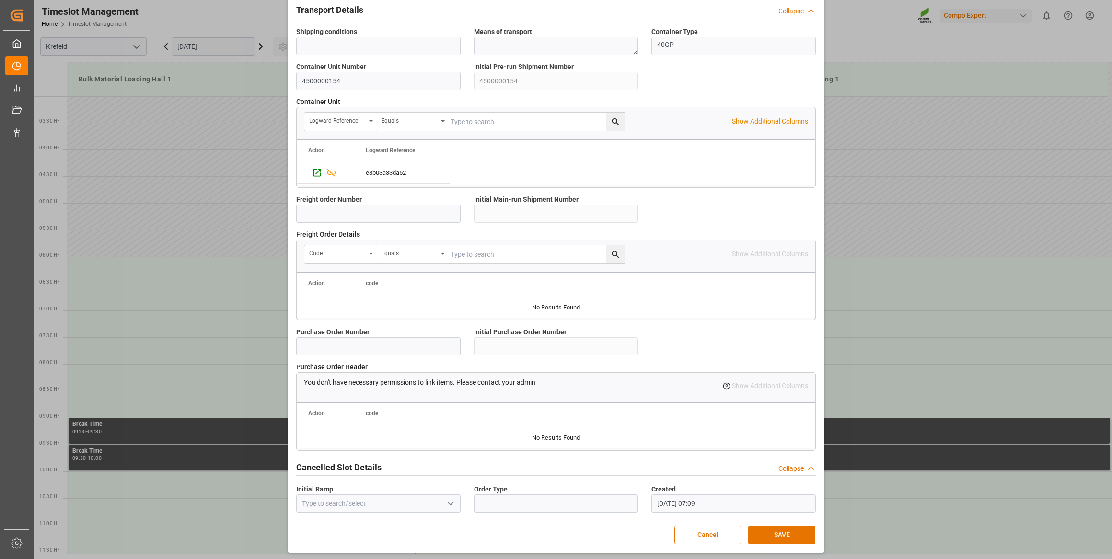
scroll to position [704, 0]
click at [776, 536] on button "SAVE" at bounding box center [781, 534] width 67 height 18
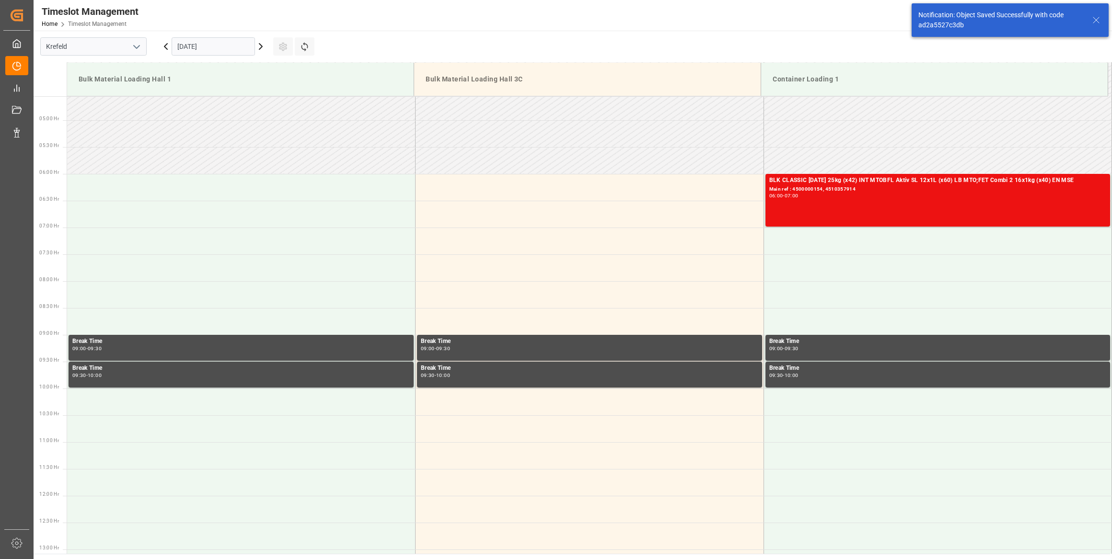
scroll to position [262, 0]
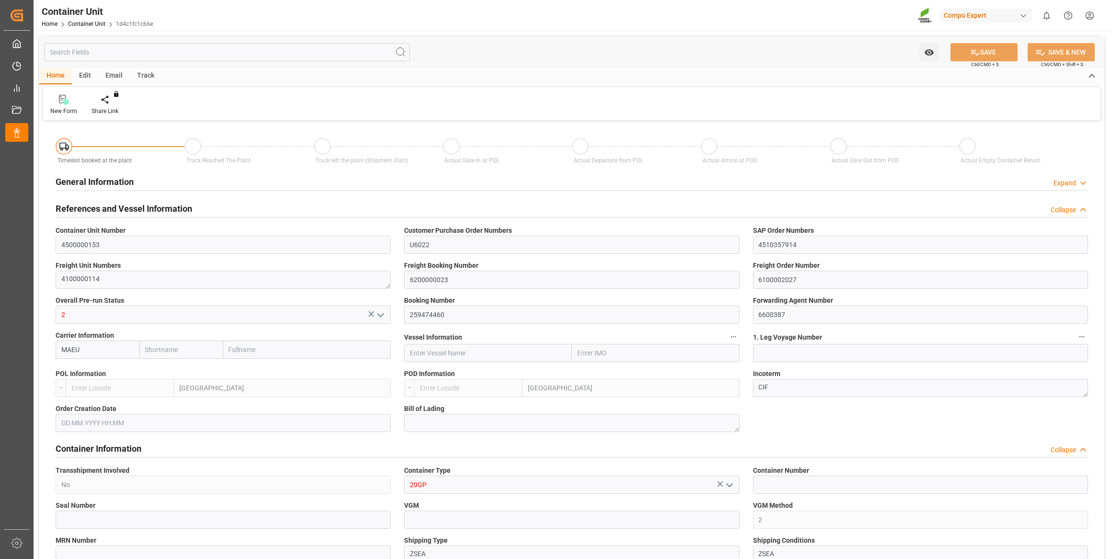
type input "Maersk"
type input "Maersk Line AS"
type input "BEANR"
type input "LBBEY"
type input "7"
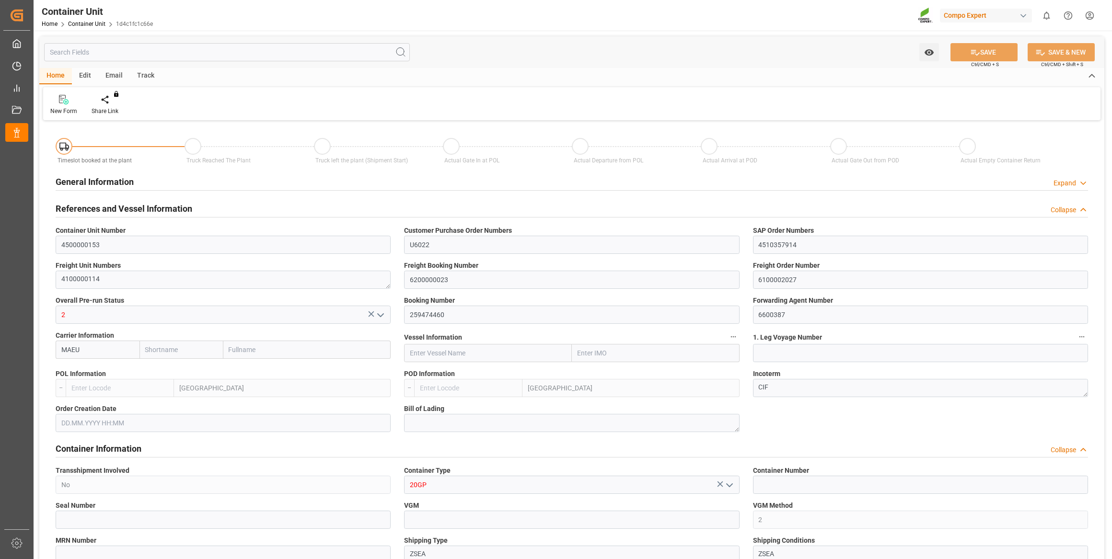
type input "0"
type input "8"
type input "0"
type input "43000"
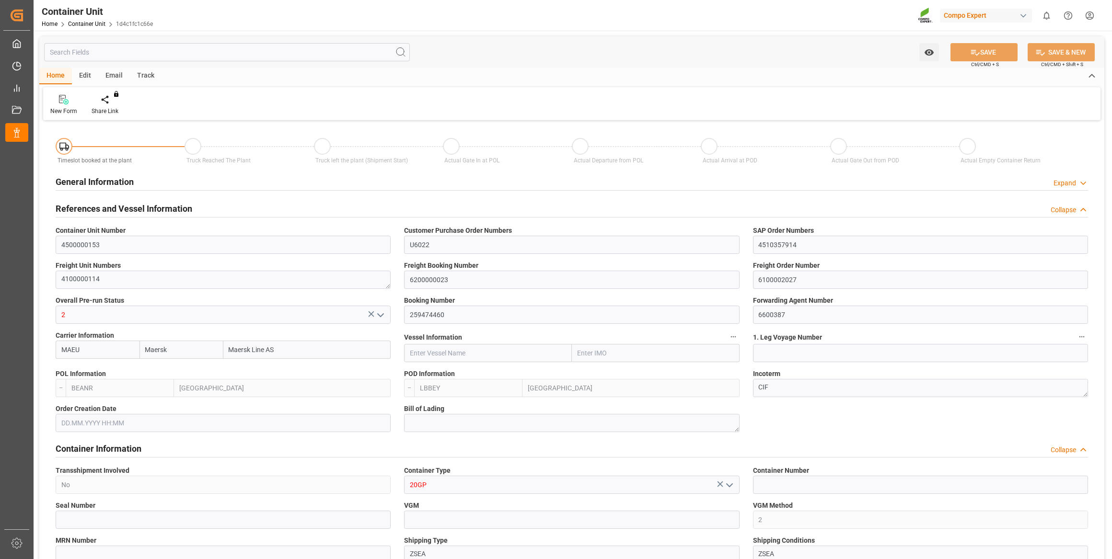
type input "12.09.2025 11:49"
type input "21.10.2025"
click at [109, 98] on icon at bounding box center [112, 100] width 7 height 10
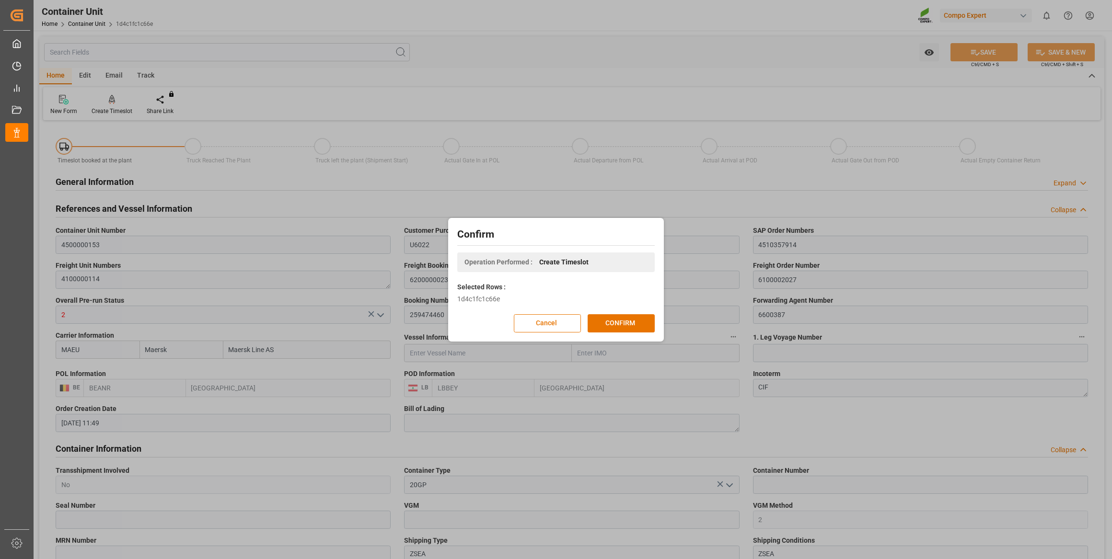
click at [610, 312] on div "Confirm Operation Performed : Create Timeslot Selected Rows : 1d4c1fc1c66e Canc…" at bounding box center [556, 279] width 211 height 119
click at [609, 323] on button "CONFIRM" at bounding box center [621, 323] width 67 height 18
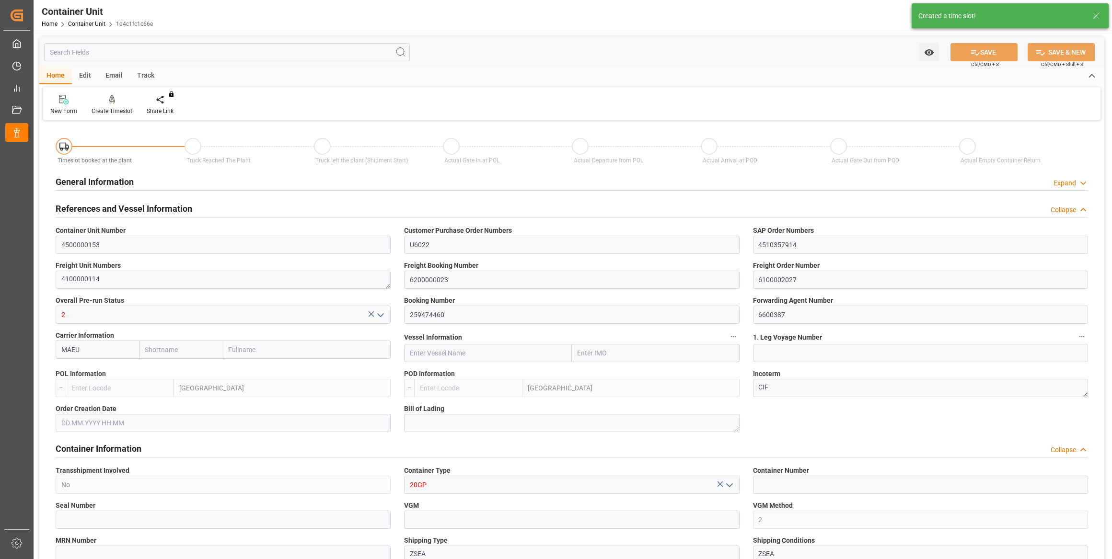
type input "Maersk"
type input "Maersk Line AS"
type input "BEANR"
type input "LBBEY"
type input "7"
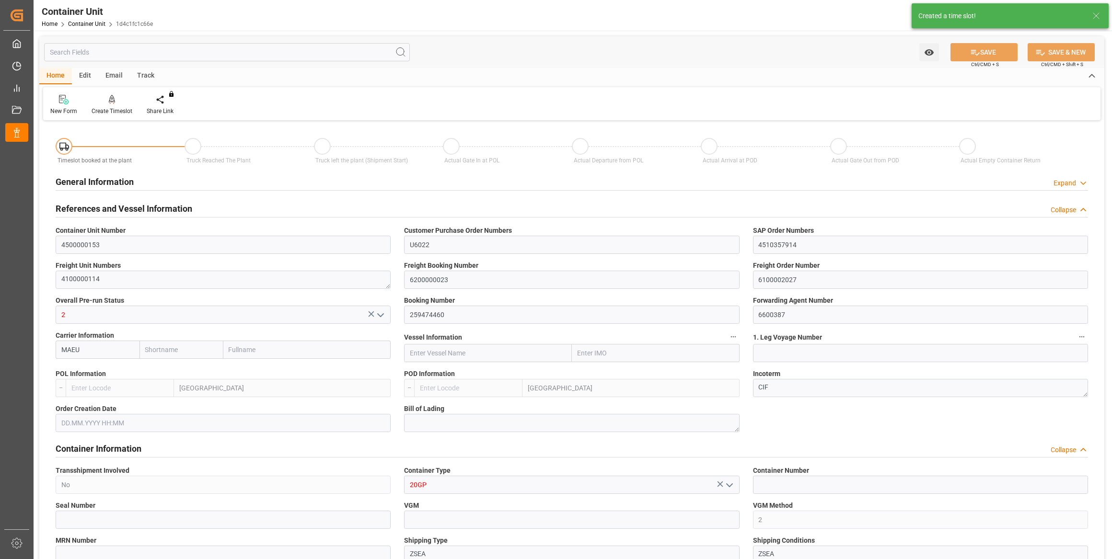
type input "0"
type input "8"
type input "0"
type input "43000"
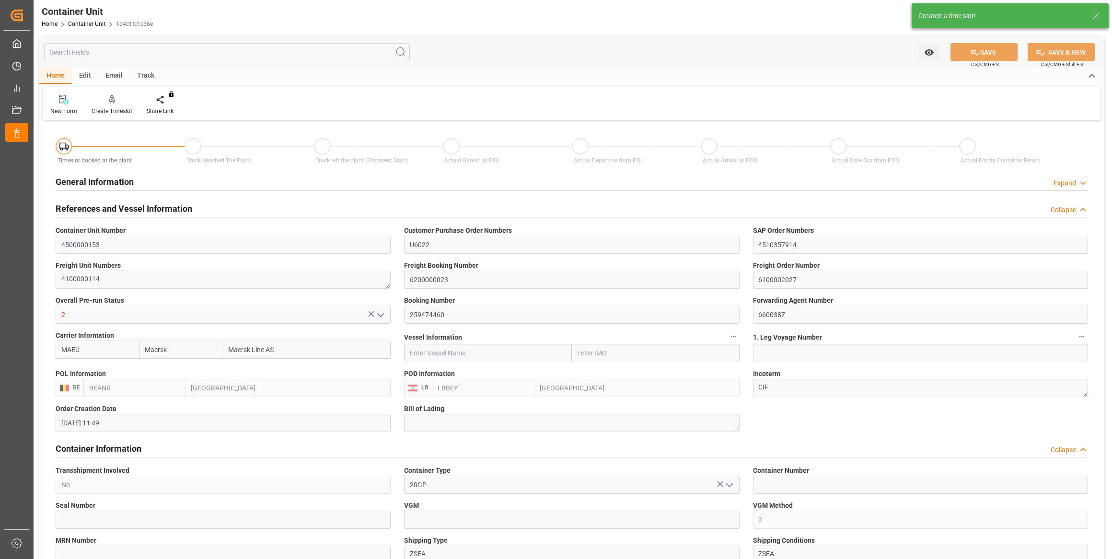
type input "[DATE] 11:49"
type input "21.10.2025"
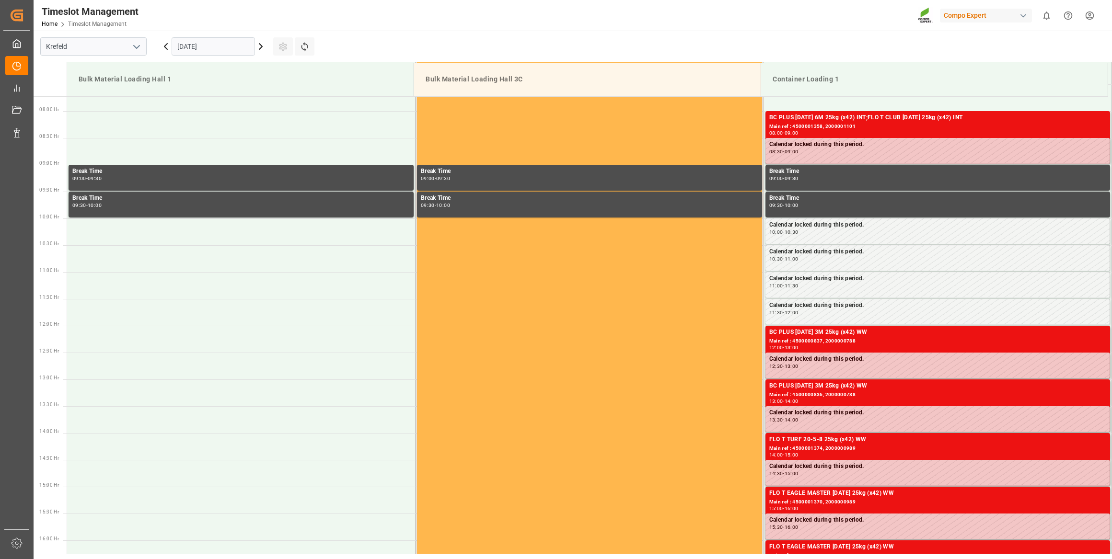
scroll to position [423, 0]
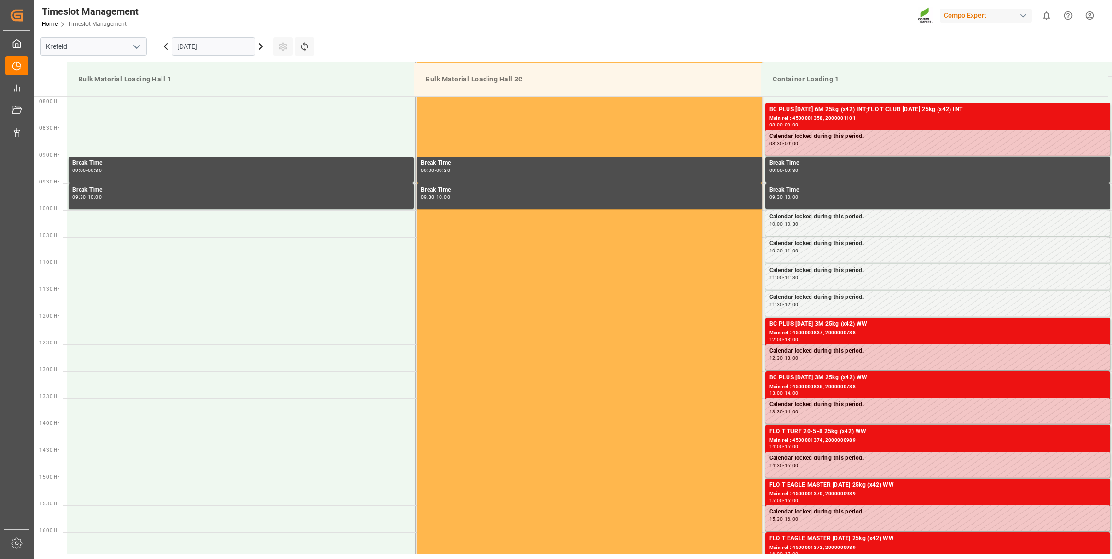
click at [206, 47] on input "[DATE]" at bounding box center [213, 46] width 83 height 18
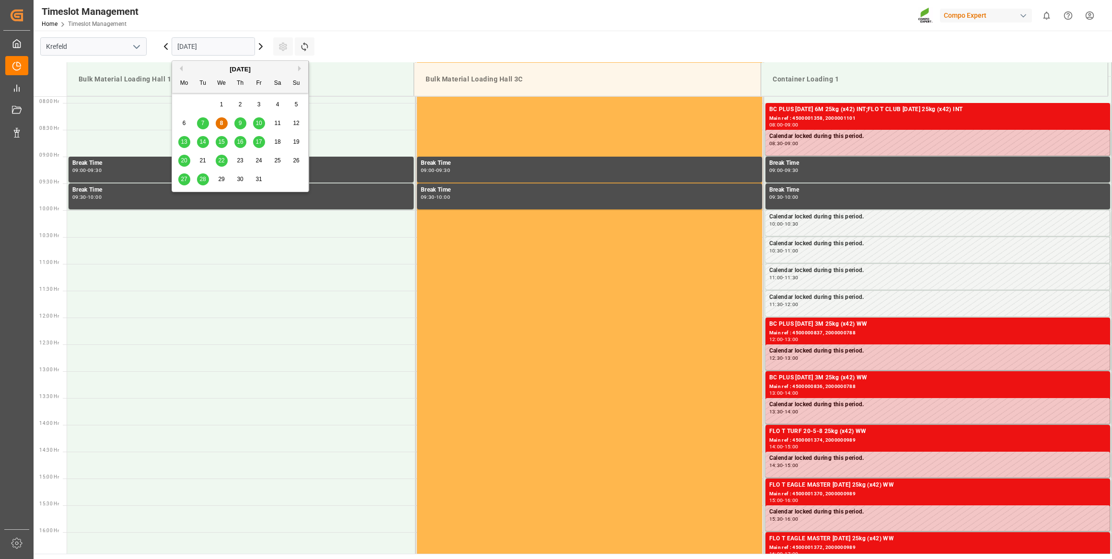
click at [204, 176] on span "28" at bounding box center [202, 179] width 6 height 7
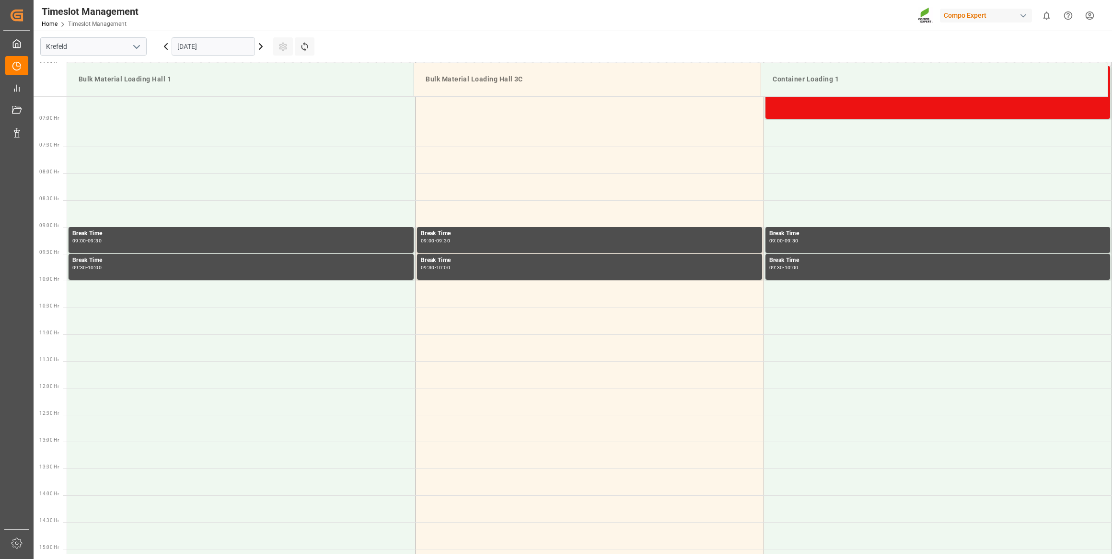
scroll to position [249, 0]
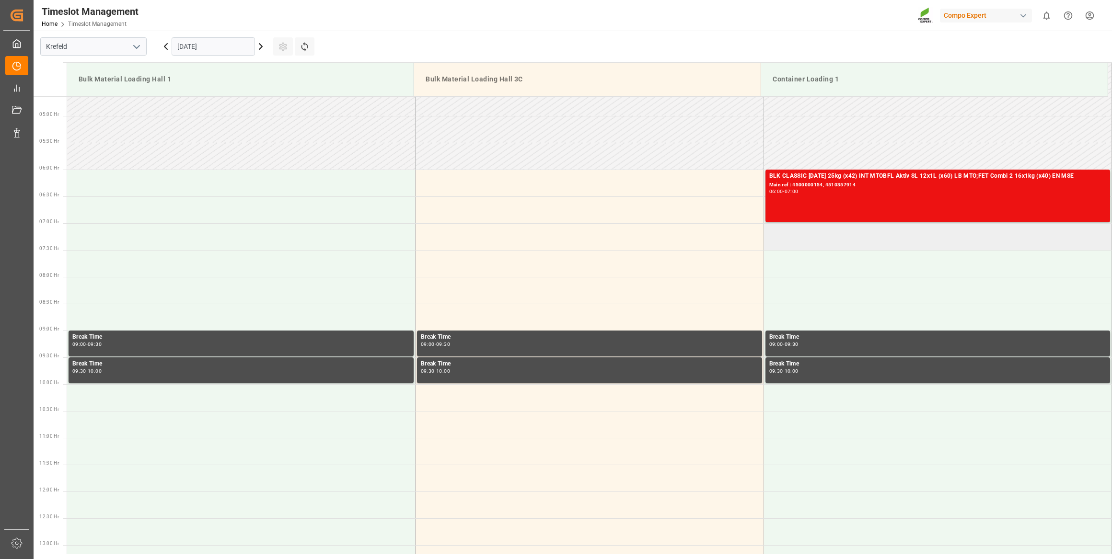
click at [822, 241] on td at bounding box center [937, 236] width 348 height 27
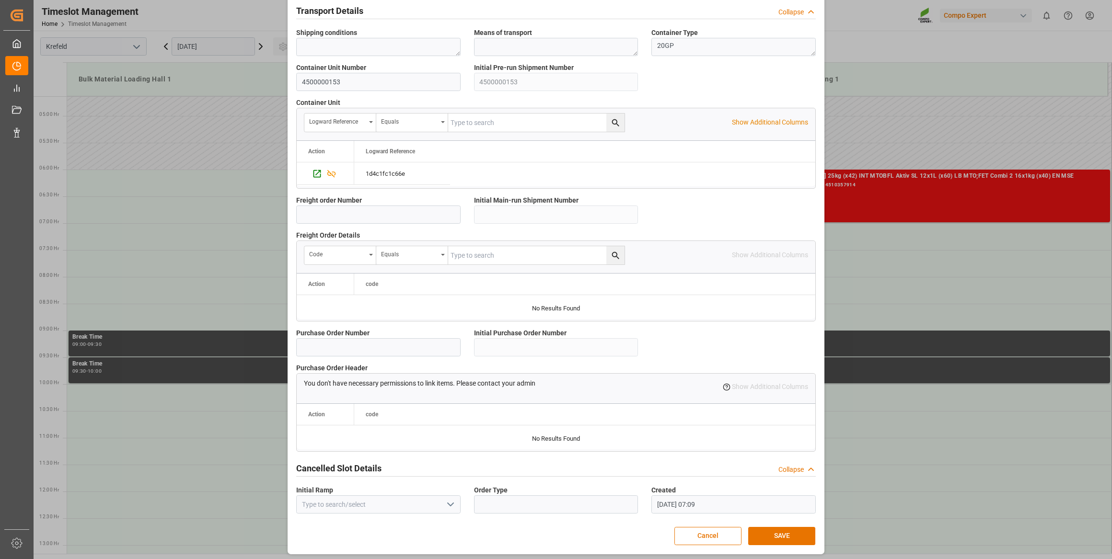
scroll to position [704, 0]
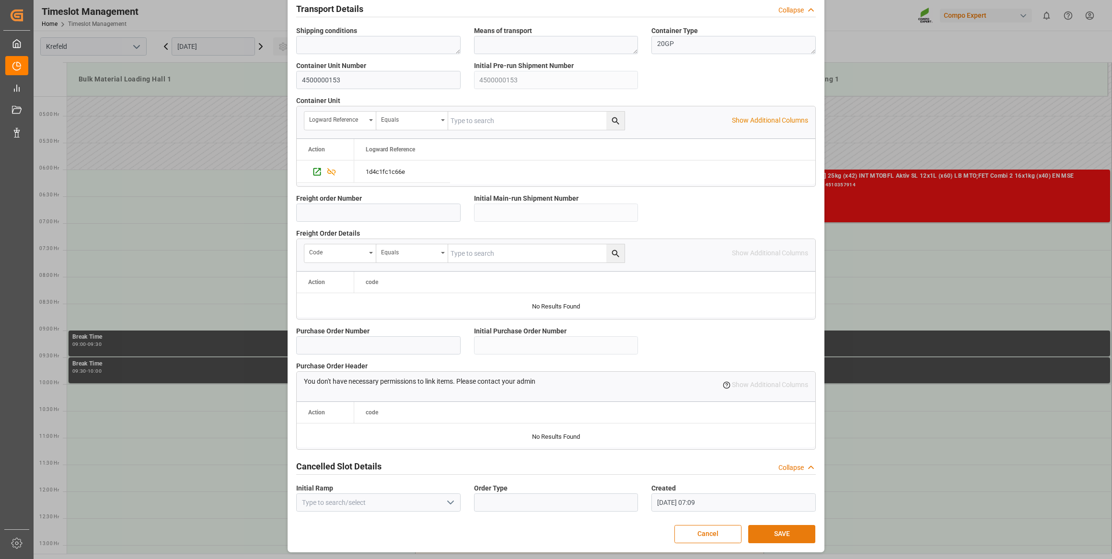
click at [794, 532] on button "SAVE" at bounding box center [781, 534] width 67 height 18
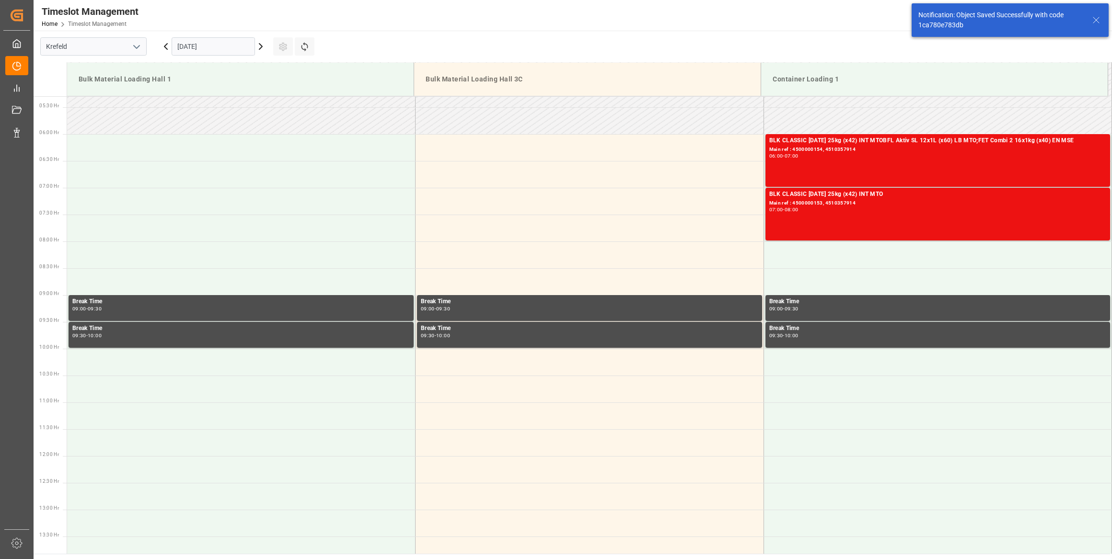
scroll to position [316, 0]
